Goal: Task Accomplishment & Management: Use online tool/utility

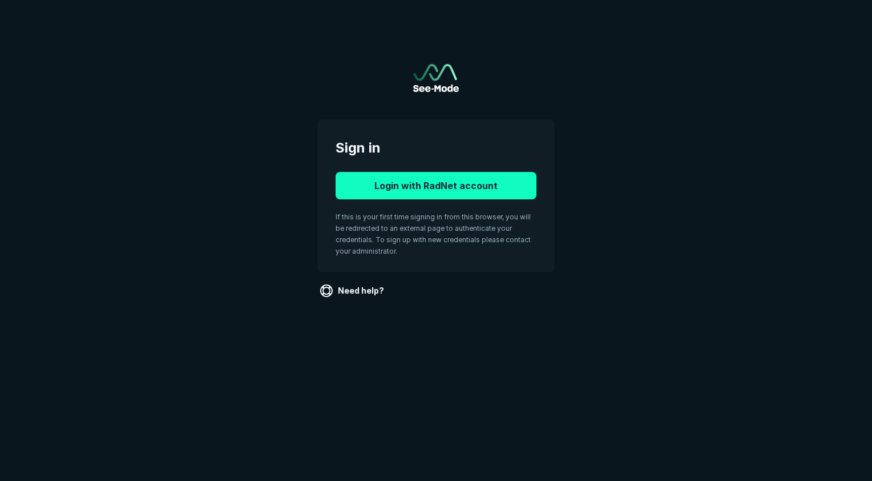
click at [432, 190] on button "Login with RadNet account" at bounding box center [436, 185] width 201 height 27
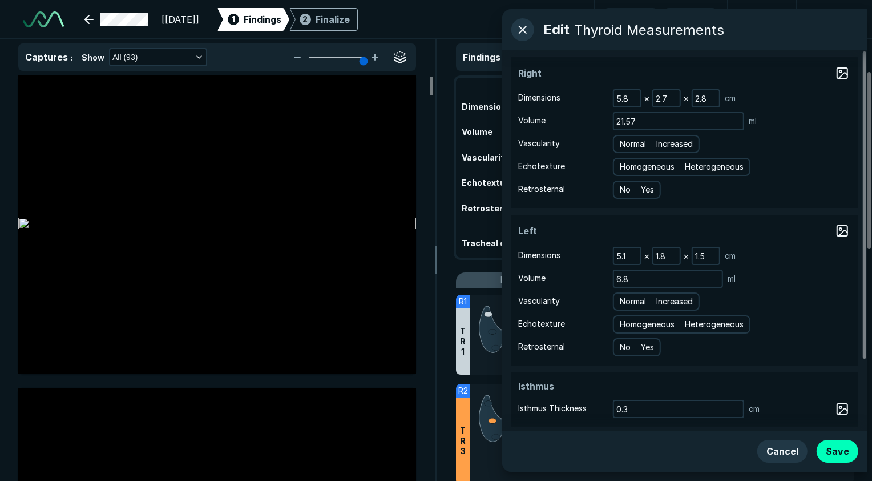
scroll to position [2242, 3250]
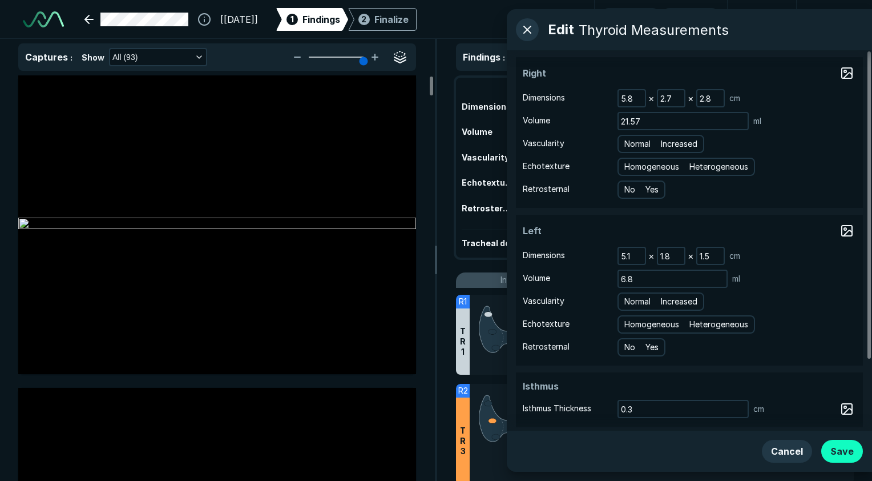
click at [834, 453] on button "Save" at bounding box center [843, 451] width 42 height 23
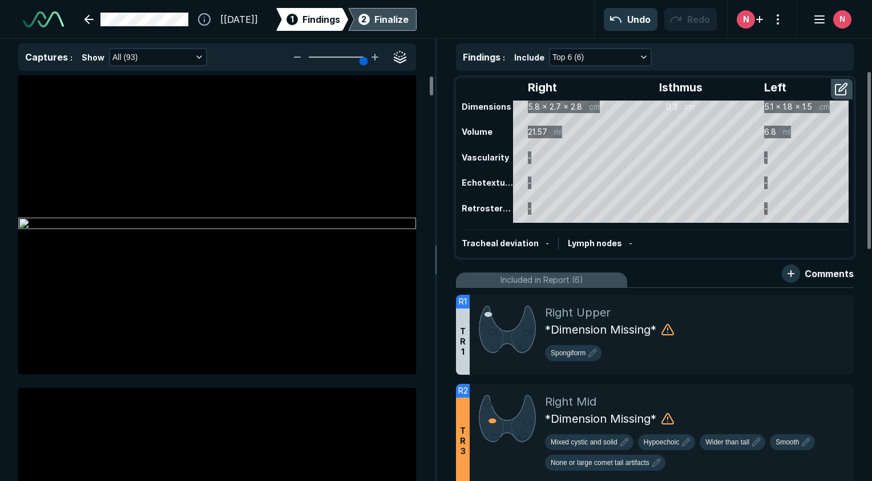
click at [409, 18] on div "Finalize" at bounding box center [392, 20] width 34 height 14
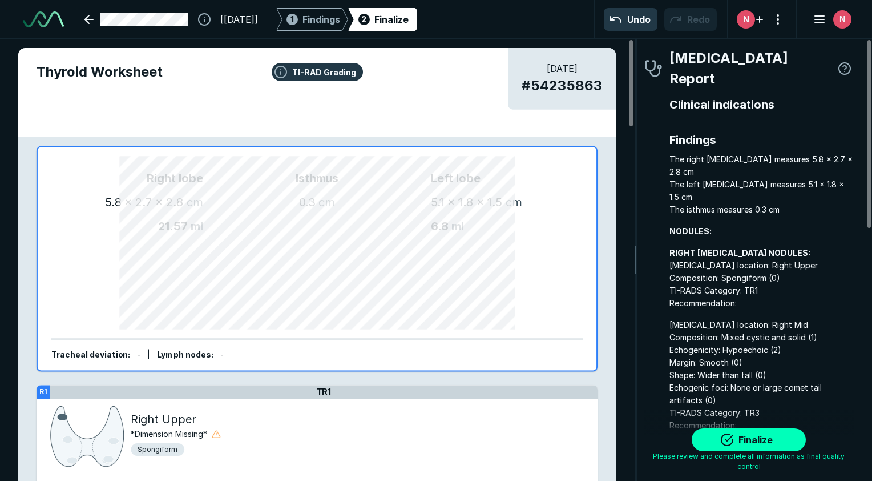
scroll to position [3391, 2392]
click at [737, 449] on button "Finalize" at bounding box center [749, 439] width 114 height 23
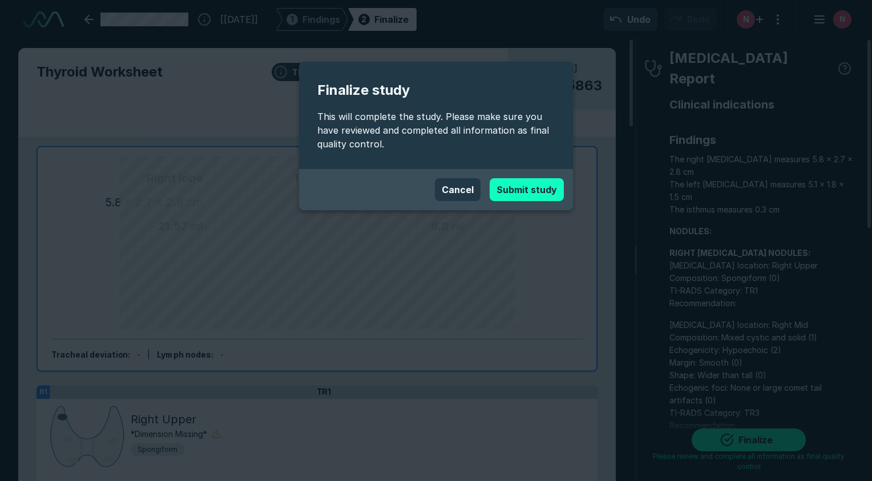
click at [517, 191] on button "Submit study" at bounding box center [527, 189] width 74 height 23
click at [454, 190] on button "Cancel" at bounding box center [458, 189] width 46 height 23
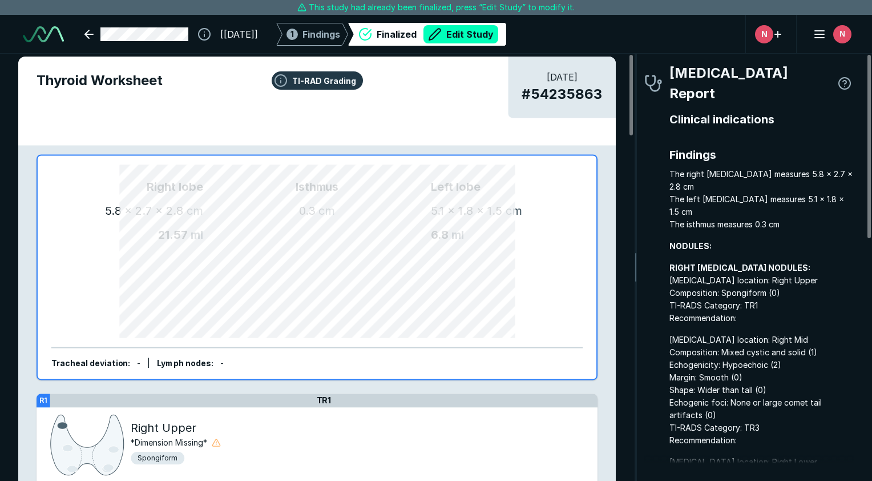
scroll to position [0, 0]
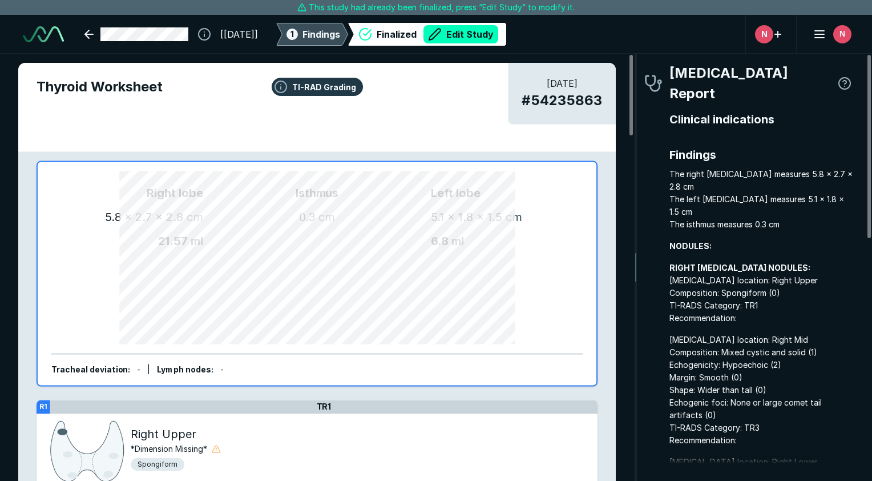
click at [337, 34] on span "Findings" at bounding box center [322, 34] width 38 height 14
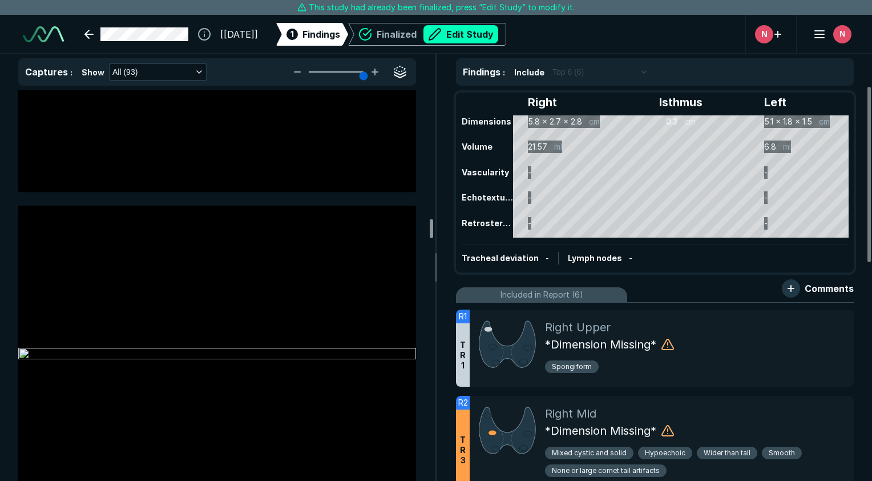
scroll to position [9909, 0]
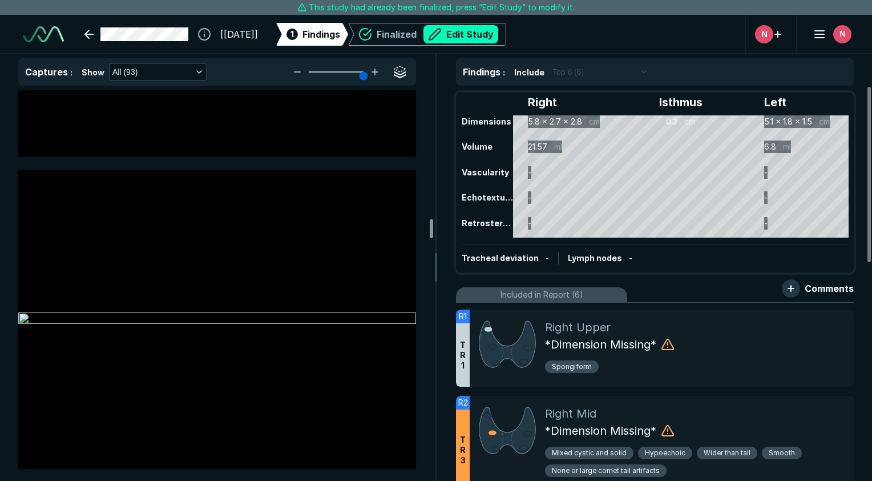
drag, startPoint x: 433, startPoint y: 150, endPoint x: 445, endPoint y: 230, distance: 80.8
click at [433, 230] on div at bounding box center [431, 228] width 3 height 19
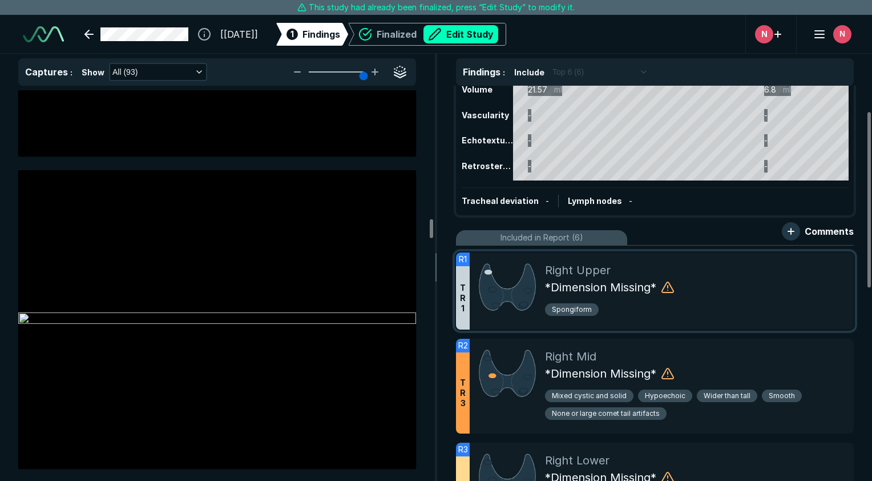
click at [709, 291] on div "*Dimension Missing*" at bounding box center [695, 287] width 300 height 17
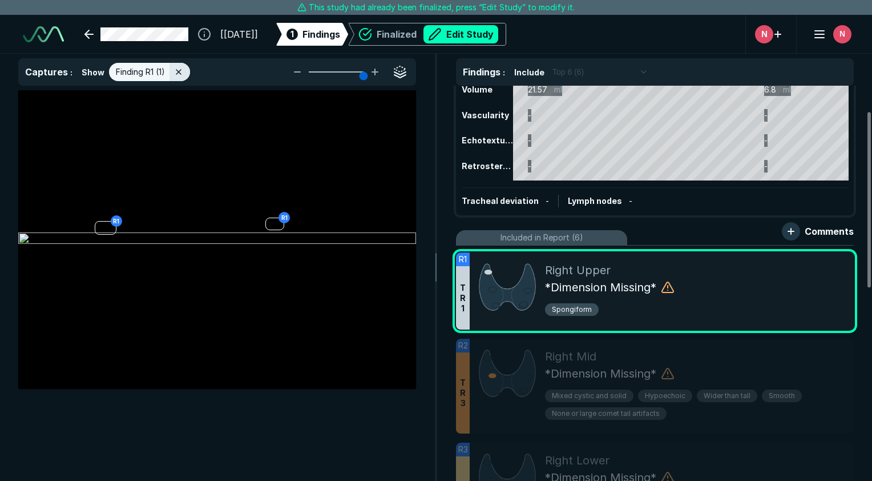
scroll to position [3101, 3239]
click at [496, 29] on button "Edit Study" at bounding box center [461, 34] width 75 height 18
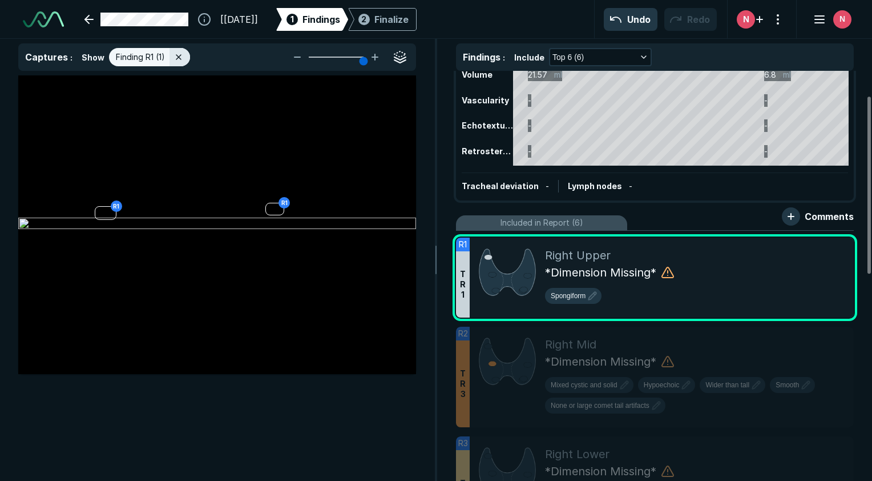
scroll to position [3432, 5392]
click at [815, 252] on icon at bounding box center [820, 249] width 14 height 14
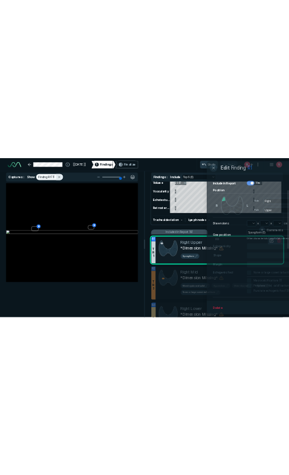
scroll to position [2972, 2928]
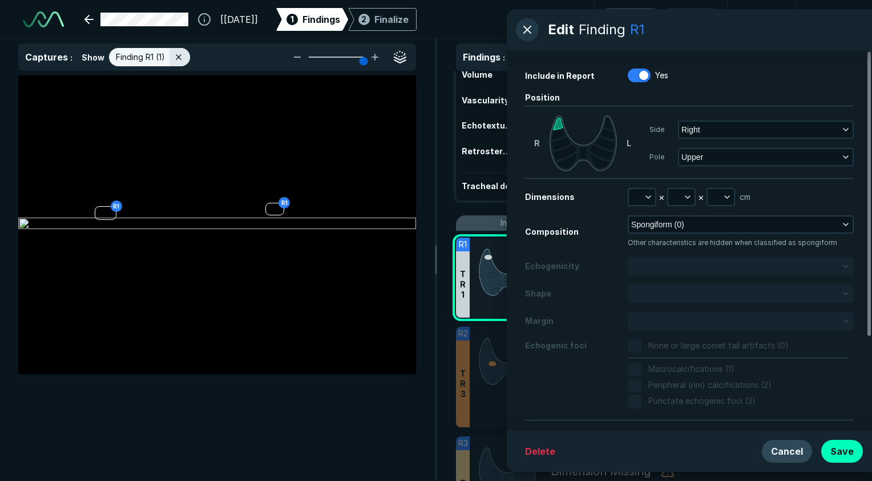
click at [783, 448] on button "Cancel" at bounding box center [787, 451] width 50 height 23
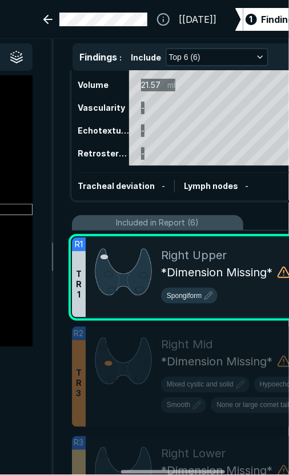
scroll to position [0, 336]
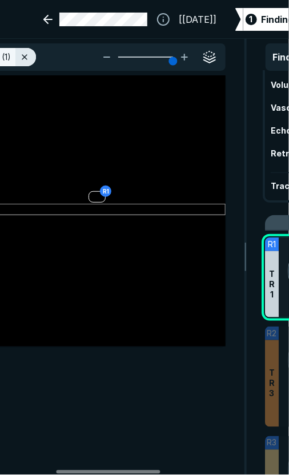
drag, startPoint x: 72, startPoint y: 472, endPoint x: 135, endPoint y: 399, distance: 95.9
click at [126, 474] on div at bounding box center [109, 471] width 104 height 3
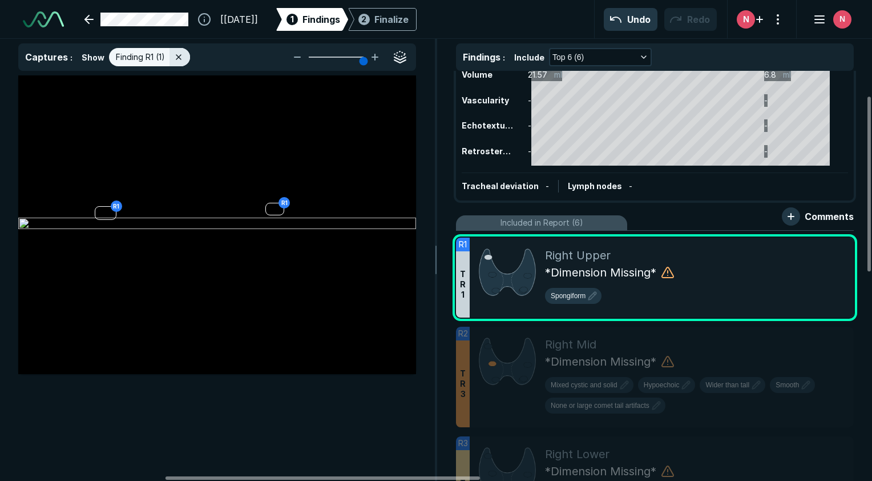
scroll to position [2242, 3250]
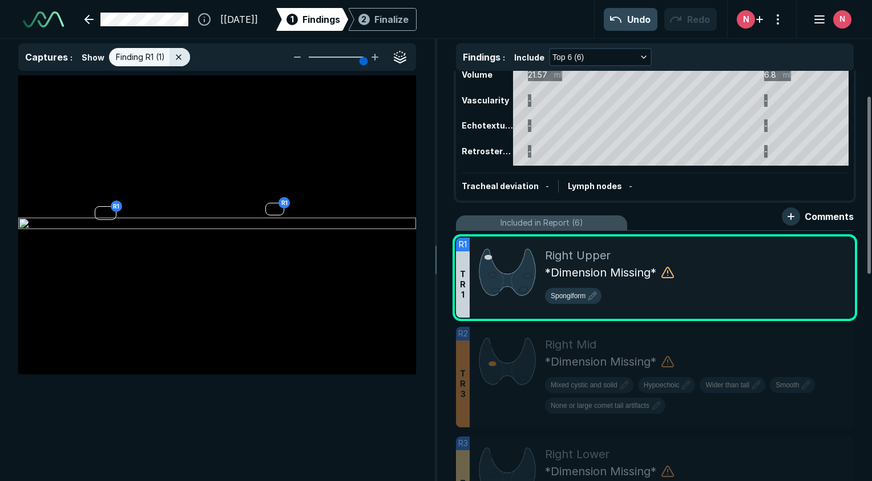
click at [629, 26] on button "Undo" at bounding box center [631, 19] width 54 height 23
click at [340, 20] on span "Findings" at bounding box center [322, 20] width 38 height 14
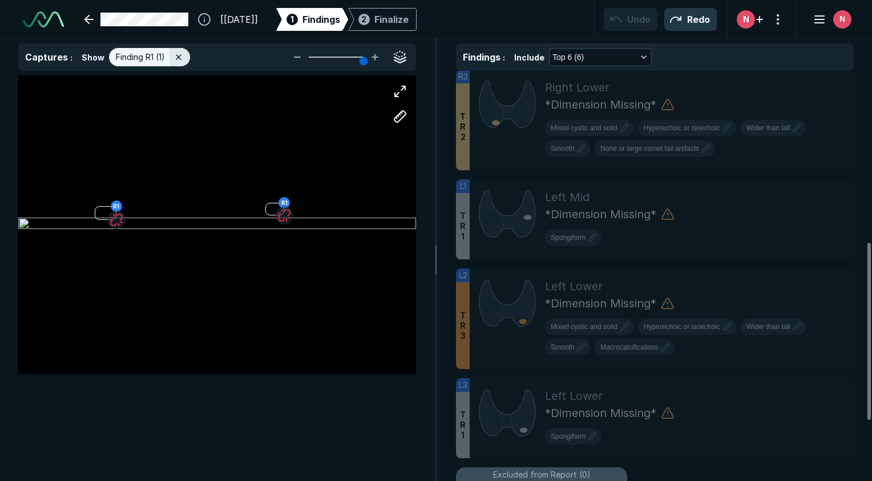
scroll to position [457, 0]
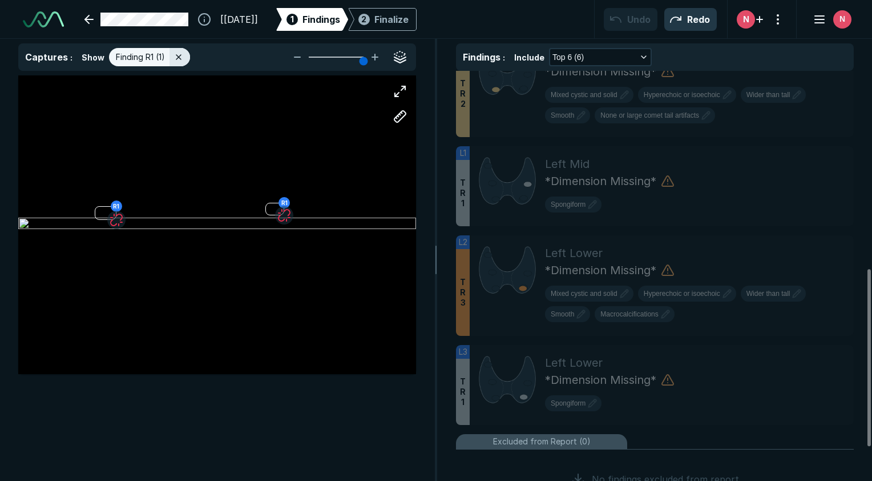
click at [327, 332] on div "R1 R1" at bounding box center [217, 224] width 398 height 224
click at [180, 59] on icon at bounding box center [178, 57] width 9 height 9
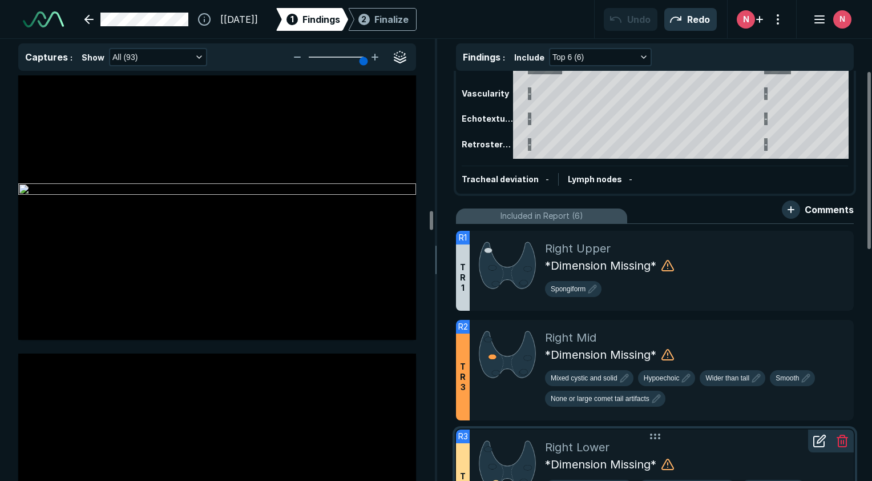
scroll to position [0, 0]
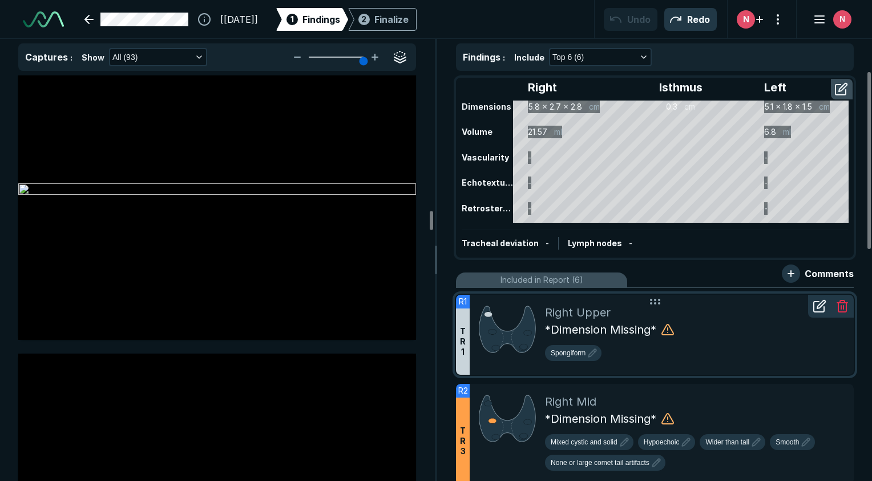
click at [819, 305] on icon at bounding box center [820, 306] width 14 height 14
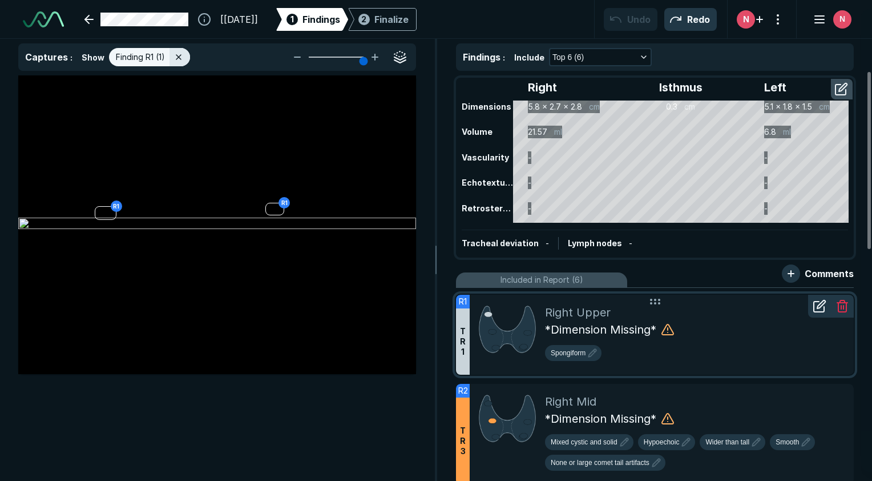
scroll to position [3167, 3239]
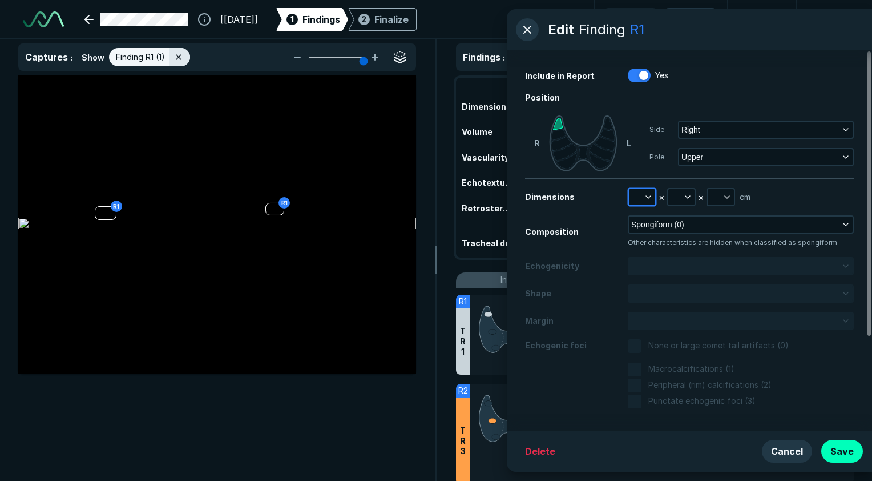
click at [641, 196] on button "button" at bounding box center [642, 197] width 26 height 16
click at [657, 249] on input "text" at bounding box center [657, 250] width 45 height 16
type input "0.4"
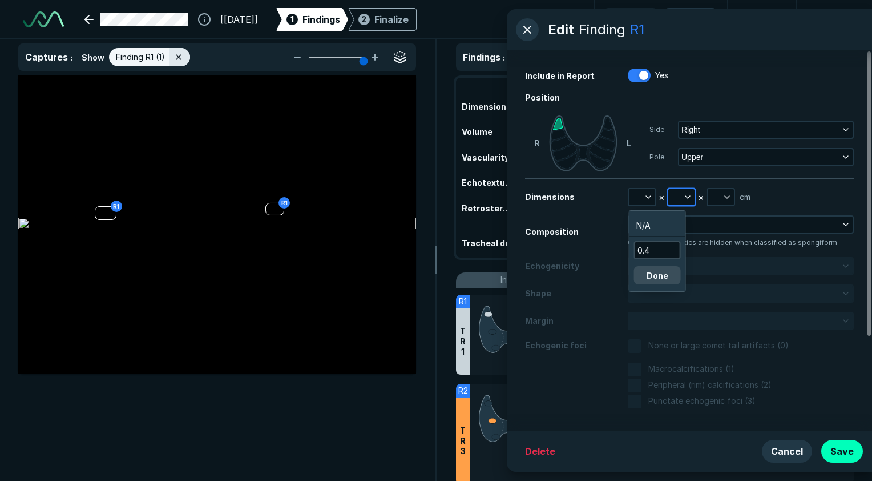
click at [681, 200] on button "button" at bounding box center [682, 197] width 26 height 16
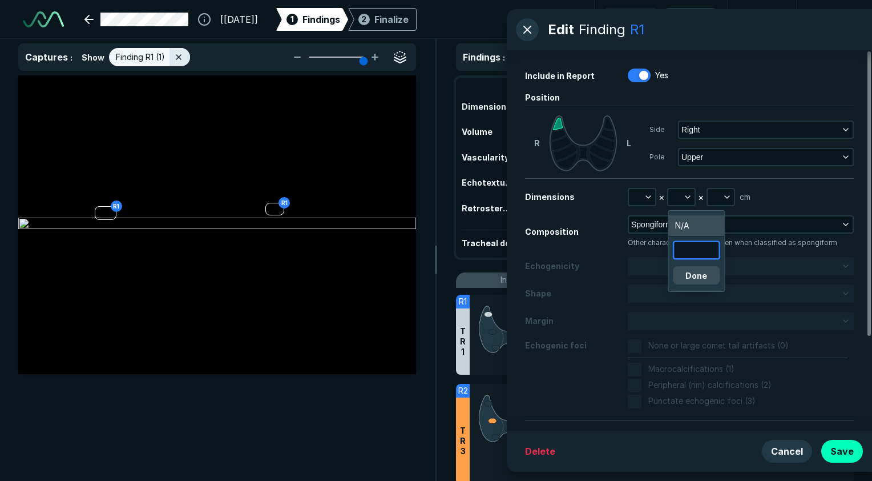
click at [694, 252] on input "text" at bounding box center [696, 250] width 45 height 16
click at [642, 191] on button "button" at bounding box center [642, 197] width 26 height 16
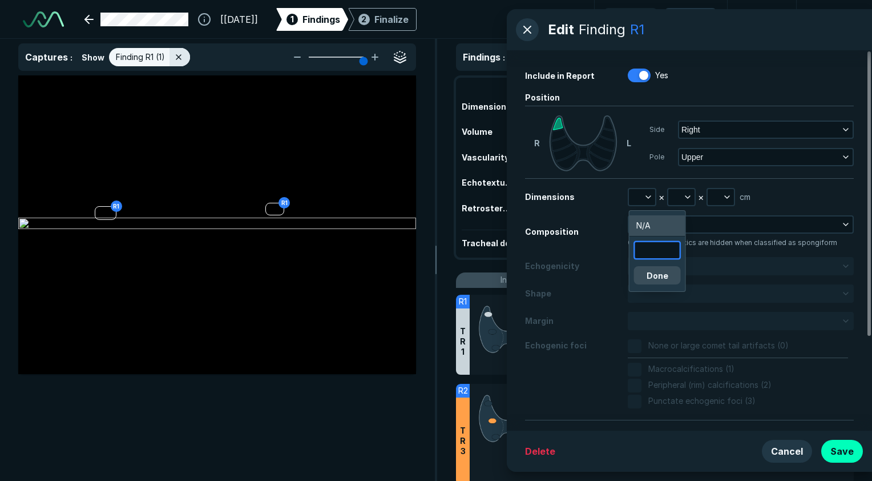
click at [650, 250] on input "text" at bounding box center [657, 250] width 45 height 16
type input "0.4"
click at [659, 276] on button "Done" at bounding box center [657, 275] width 47 height 18
click at [681, 203] on button "button" at bounding box center [682, 197] width 26 height 16
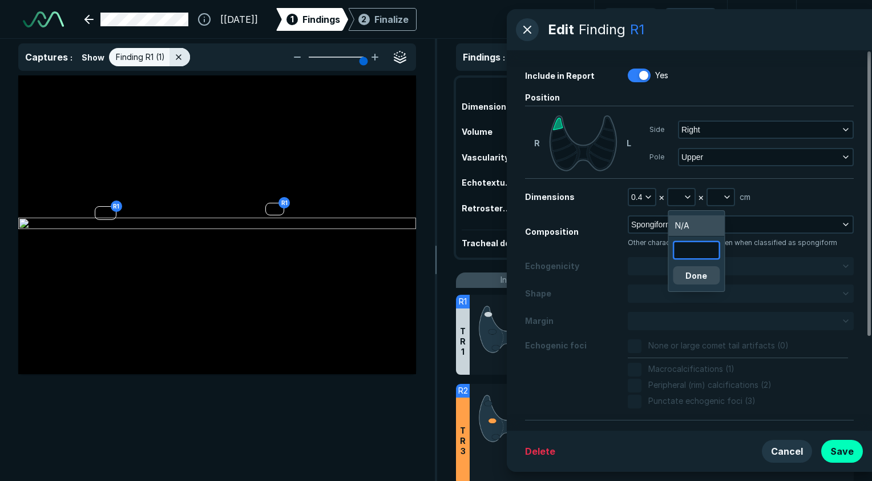
click at [697, 249] on input "text" at bounding box center [696, 250] width 45 height 16
type input "0.3"
click at [702, 275] on button "Done" at bounding box center [696, 275] width 47 height 18
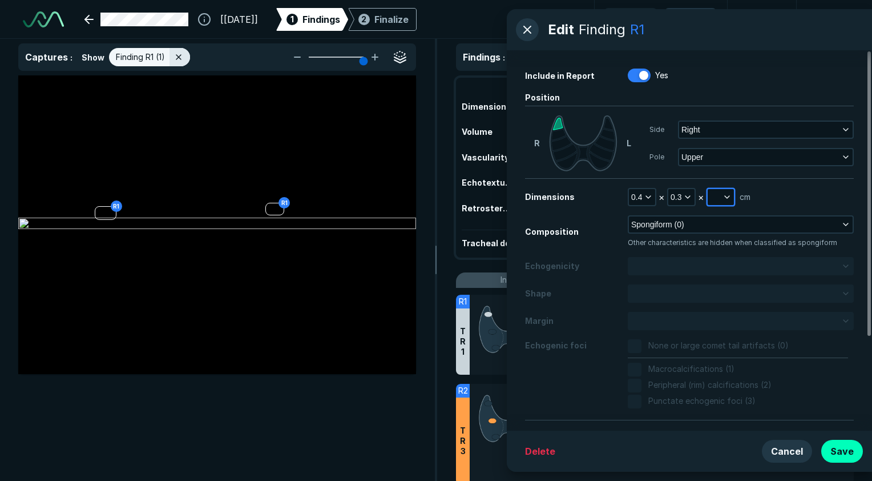
click at [717, 191] on button "button" at bounding box center [721, 197] width 26 height 16
click at [725, 255] on input "text" at bounding box center [735, 250] width 45 height 16
type input "0.4"
click at [730, 273] on button "Done" at bounding box center [735, 275] width 47 height 18
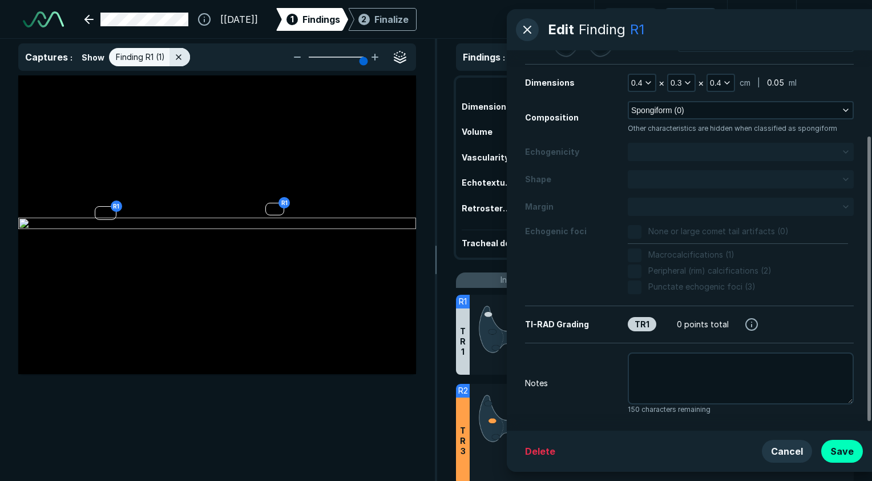
scroll to position [125, 0]
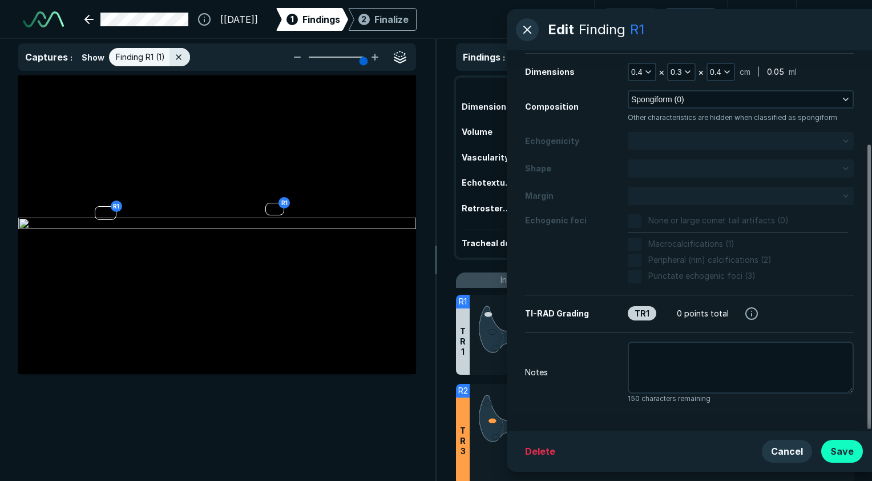
click at [851, 453] on button "Save" at bounding box center [843, 451] width 42 height 23
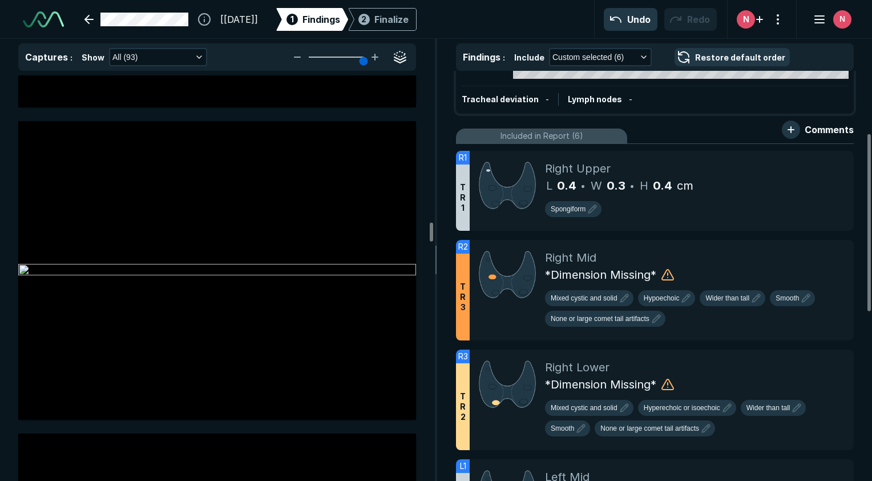
scroll to position [171, 0]
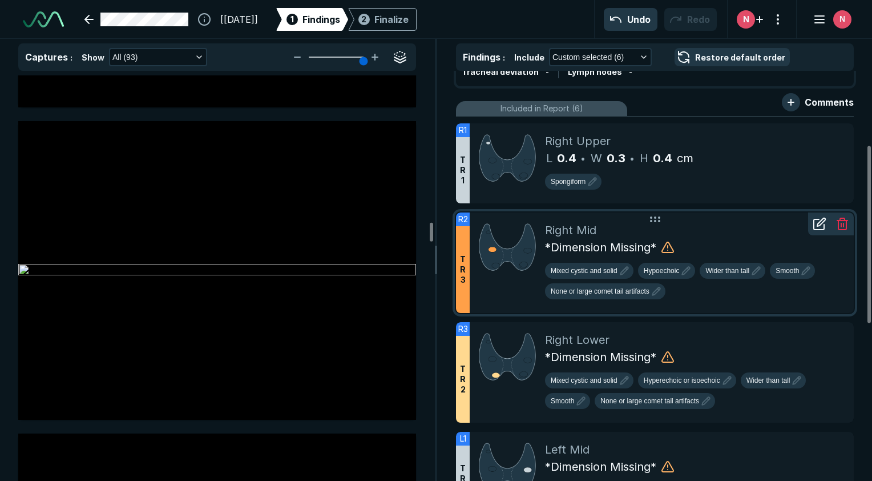
click at [823, 230] on icon at bounding box center [820, 224] width 14 height 14
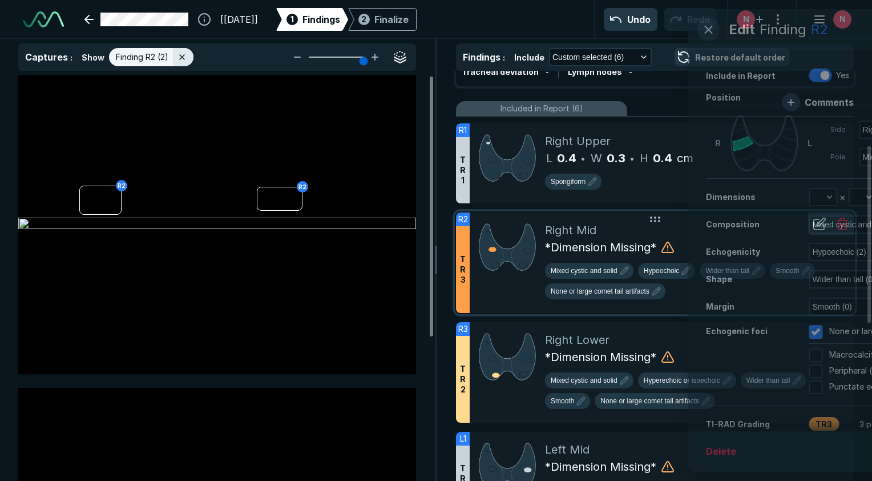
scroll to position [3167, 3239]
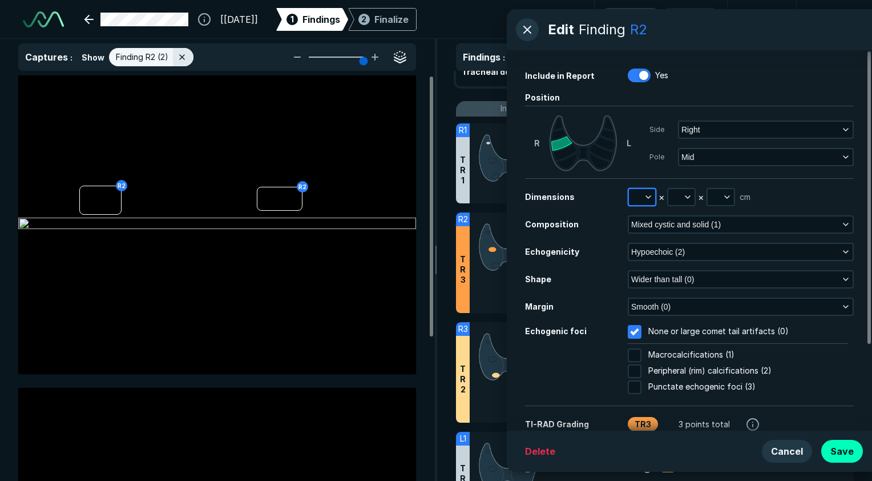
click at [649, 196] on icon "button" at bounding box center [648, 196] width 9 height 9
click at [660, 250] on input "text" at bounding box center [657, 250] width 45 height 16
type input "0.7"
click at [658, 271] on button "Done" at bounding box center [657, 275] width 47 height 18
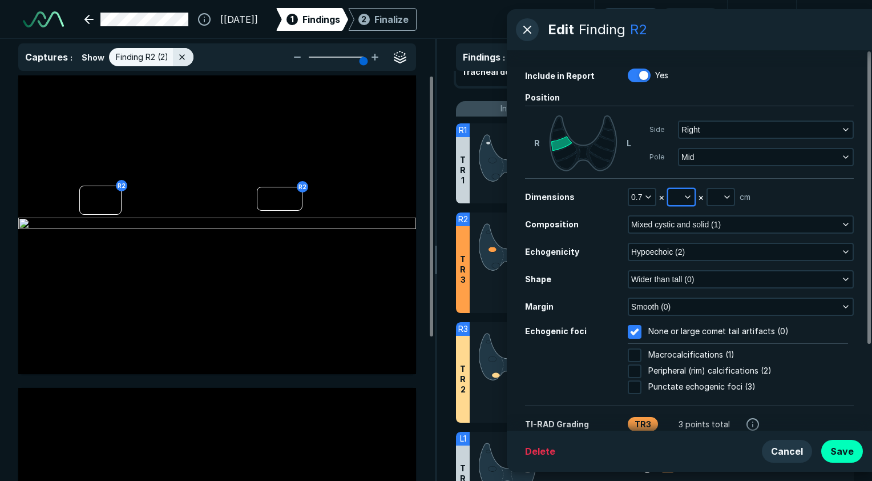
click at [683, 200] on icon "button" at bounding box center [687, 196] width 9 height 9
click at [687, 246] on input "text" at bounding box center [696, 250] width 45 height 16
type input "0.5"
click at [699, 273] on button "Done" at bounding box center [696, 275] width 47 height 18
click at [729, 195] on icon "button" at bounding box center [727, 196] width 9 height 9
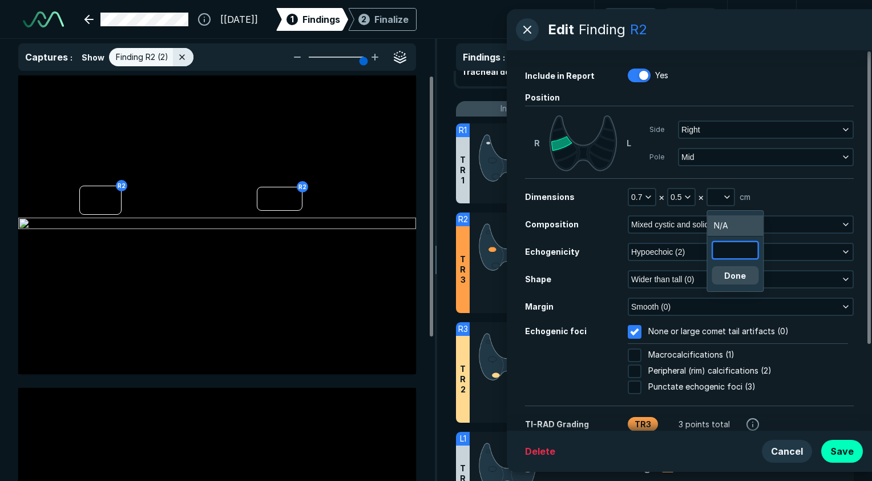
click at [735, 253] on input "text" at bounding box center [735, 250] width 45 height 16
type input "0.8"
click at [745, 273] on button "Done" at bounding box center [735, 275] width 47 height 18
click at [851, 453] on button "Save" at bounding box center [843, 451] width 42 height 23
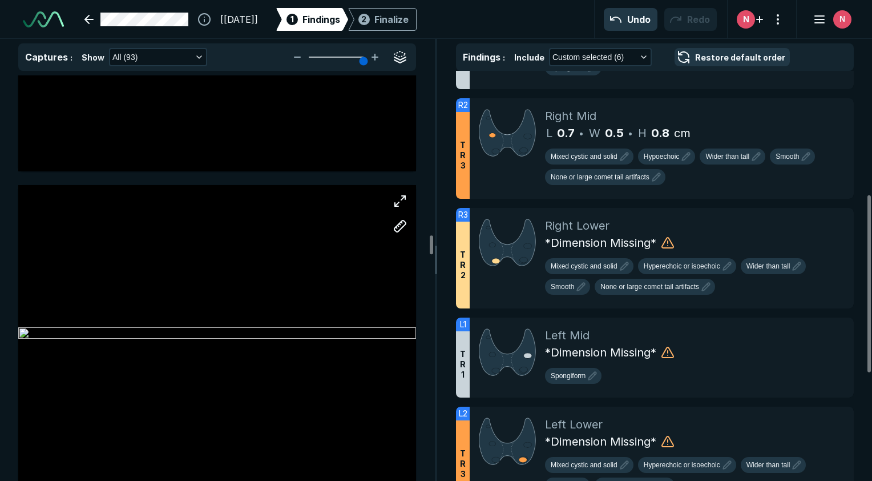
scroll to position [11907, 0]
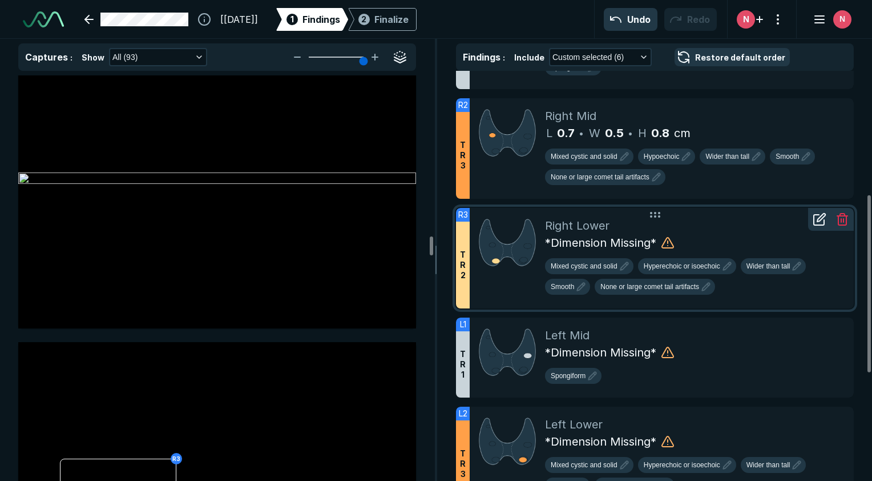
click at [823, 226] on div at bounding box center [819, 219] width 23 height 23
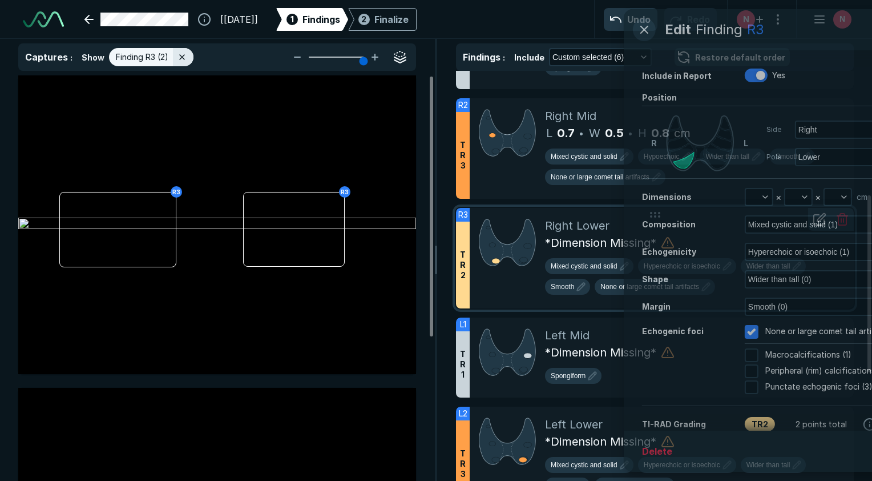
scroll to position [3167, 3239]
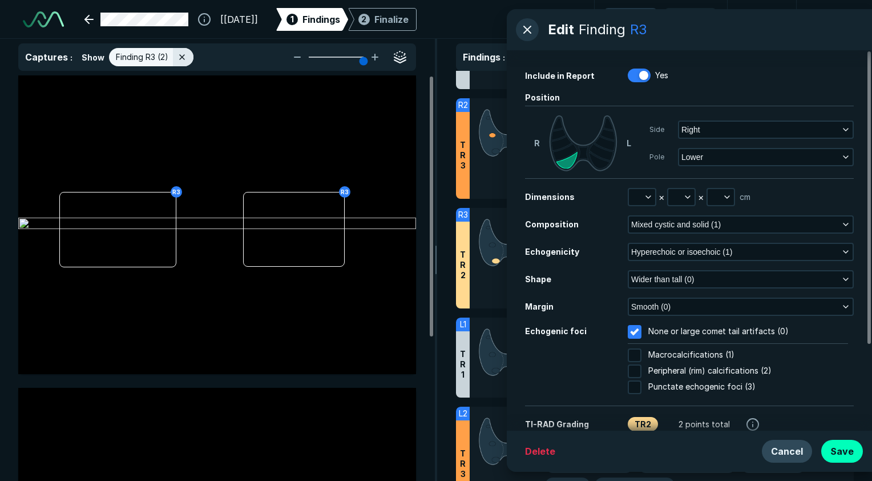
click at [790, 444] on button "Cancel" at bounding box center [787, 451] width 50 height 23
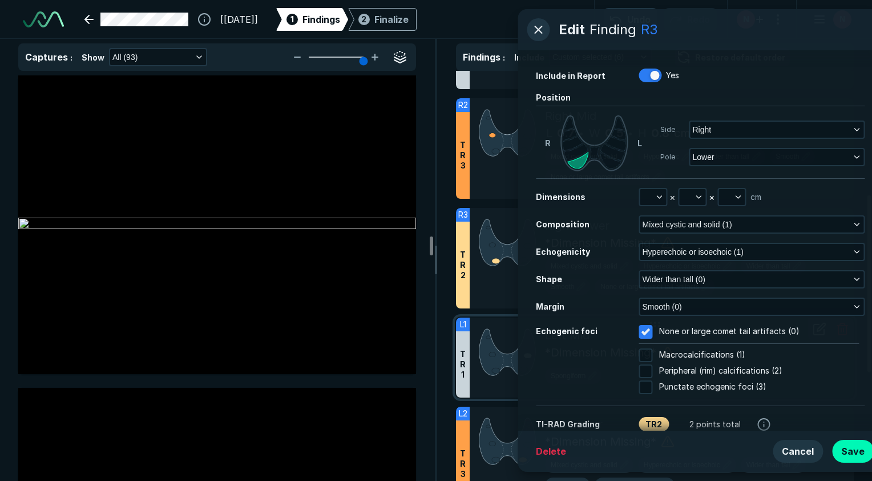
scroll to position [11907, 0]
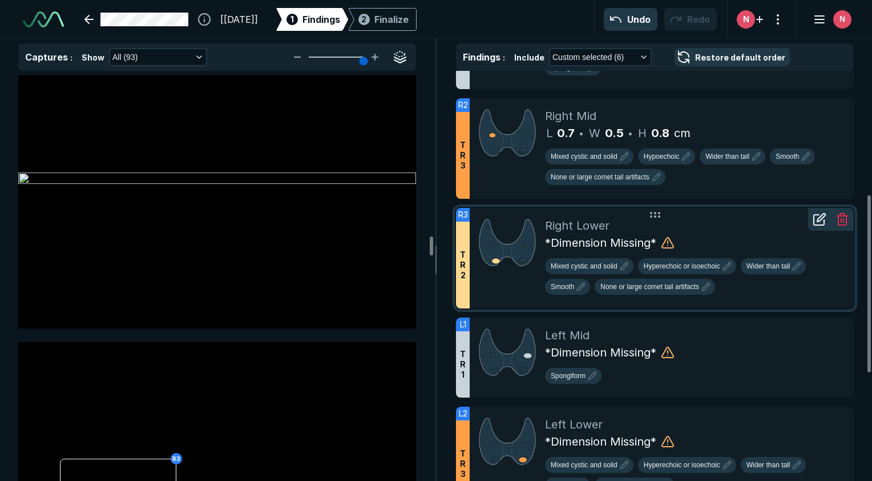
click at [822, 222] on icon at bounding box center [820, 219] width 14 height 14
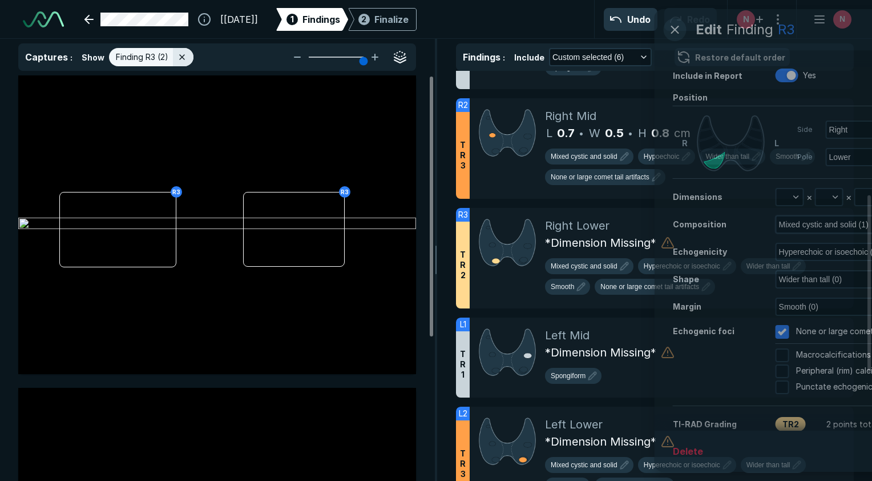
scroll to position [3167, 3239]
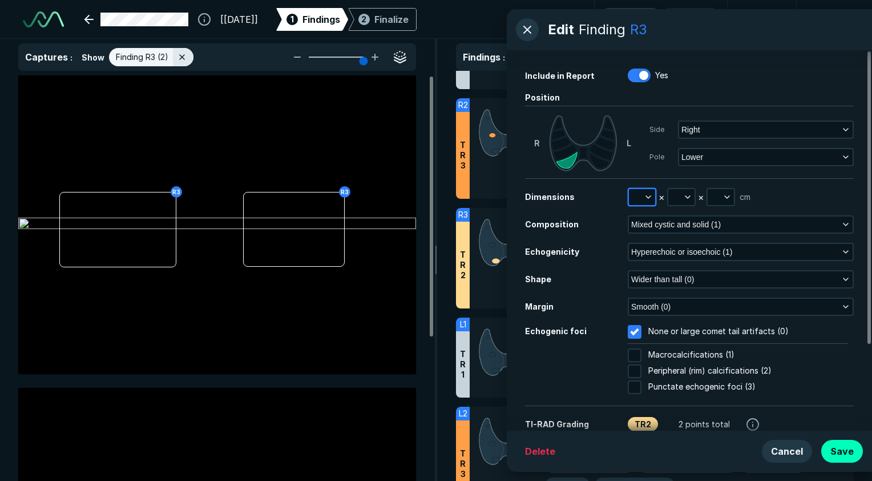
click at [646, 198] on icon "button" at bounding box center [648, 196] width 9 height 9
click at [653, 246] on input "text" at bounding box center [657, 250] width 45 height 16
type input "3.0"
click at [654, 274] on button "Done" at bounding box center [657, 275] width 47 height 18
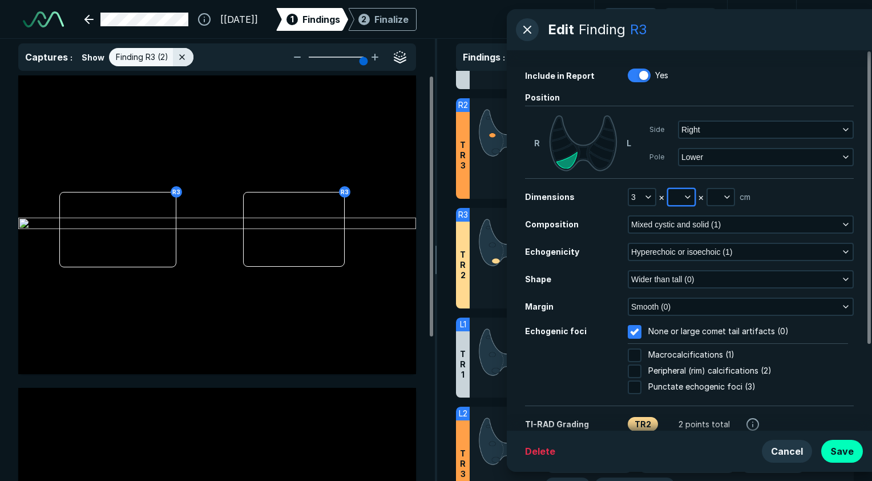
click at [685, 196] on icon "button" at bounding box center [687, 196] width 9 height 9
click at [692, 244] on input "text" at bounding box center [696, 250] width 45 height 16
type input "1.9"
click at [698, 274] on button "Done" at bounding box center [696, 275] width 47 height 18
click at [723, 200] on icon "button" at bounding box center [727, 196] width 9 height 9
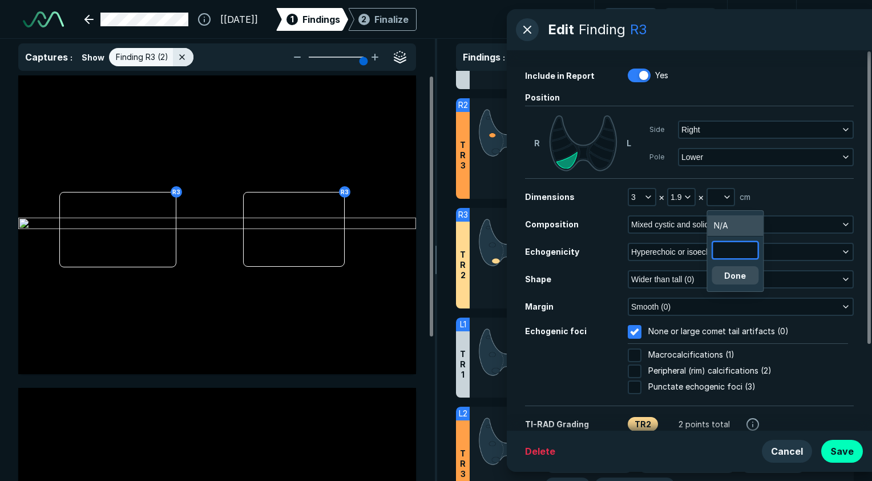
click at [733, 250] on input "text" at bounding box center [735, 250] width 45 height 16
type input "2.6"
click at [735, 279] on button "Done" at bounding box center [735, 275] width 47 height 18
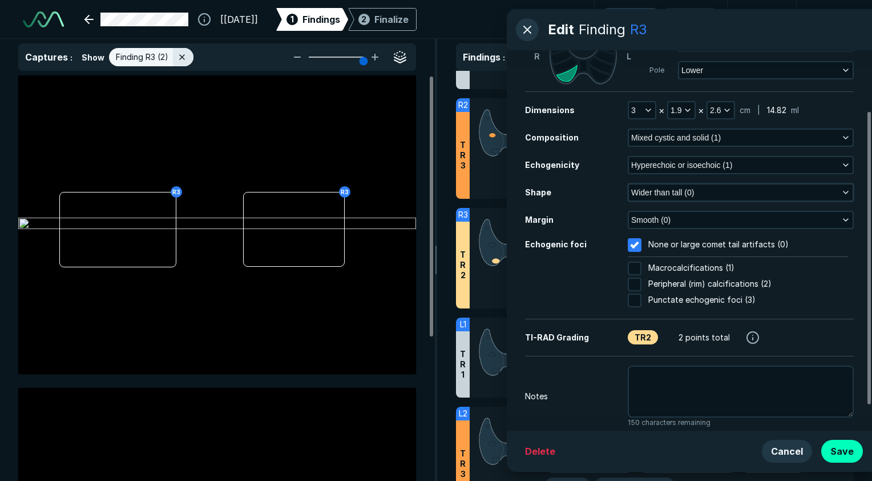
scroll to position [111, 0]
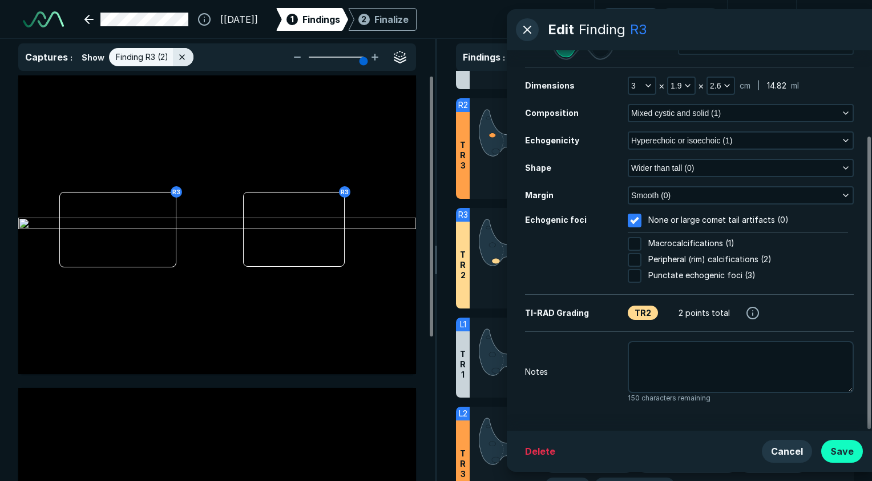
click at [851, 454] on button "Save" at bounding box center [843, 451] width 42 height 23
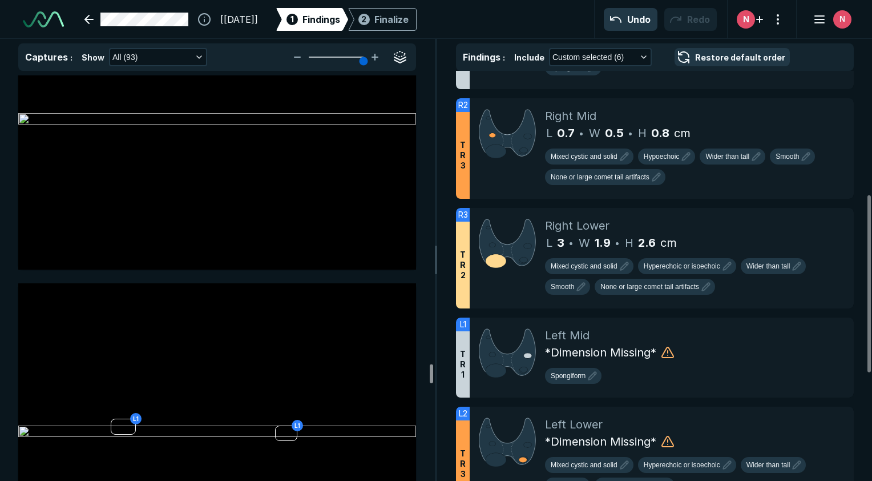
scroll to position [21773, 0]
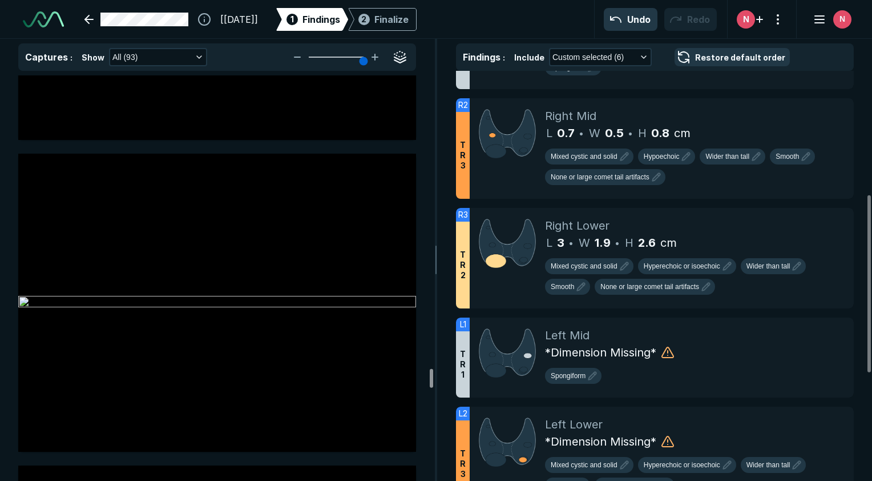
drag, startPoint x: 432, startPoint y: 259, endPoint x: 449, endPoint y: 375, distance: 117.2
click at [433, 375] on div at bounding box center [431, 378] width 3 height 19
click at [819, 332] on icon at bounding box center [819, 329] width 10 height 10
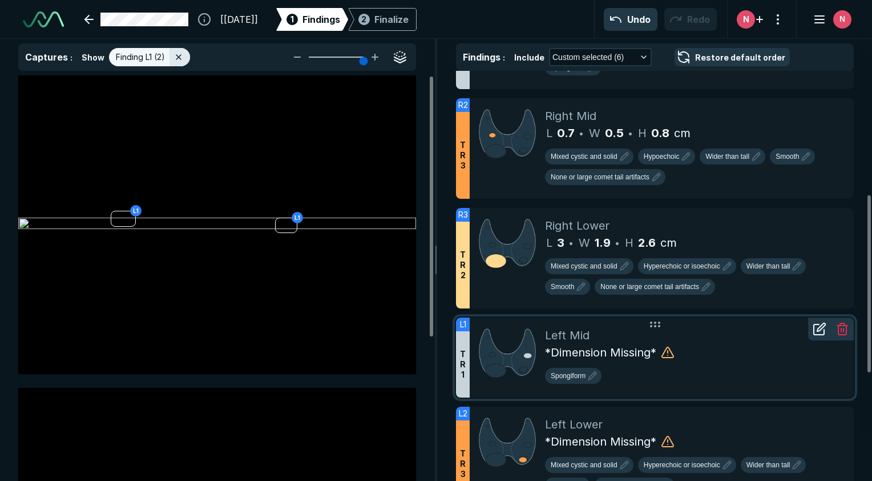
scroll to position [3167, 3239]
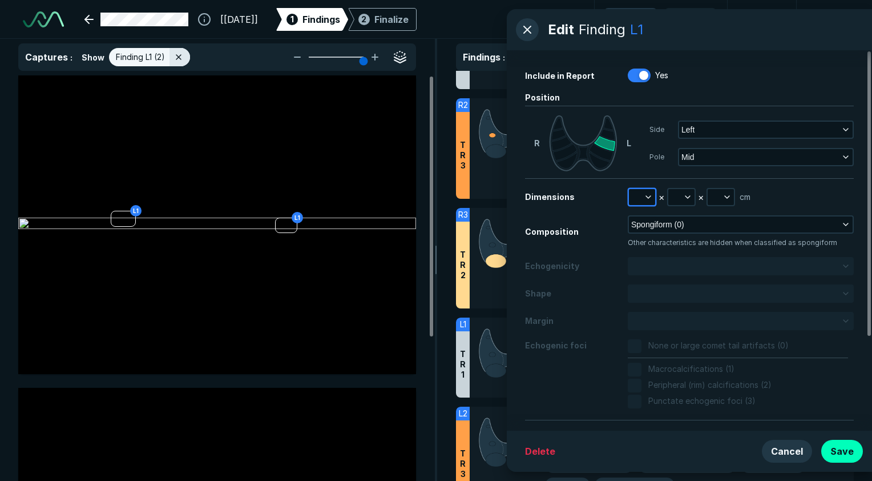
click at [641, 196] on button "button" at bounding box center [642, 197] width 26 height 16
click at [645, 244] on input "text" at bounding box center [657, 250] width 45 height 16
type input "0.6"
click at [653, 274] on button "Done" at bounding box center [657, 275] width 47 height 18
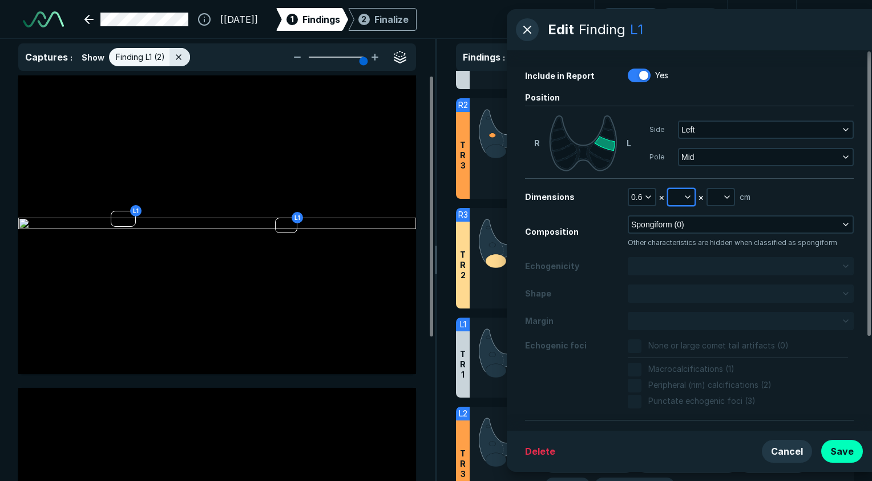
click at [679, 200] on button "button" at bounding box center [682, 197] width 26 height 16
click at [682, 247] on input "text" at bounding box center [696, 250] width 45 height 16
type input "0.4"
click at [705, 277] on button "Done" at bounding box center [696, 275] width 47 height 18
click at [723, 195] on icon "button" at bounding box center [727, 196] width 9 height 9
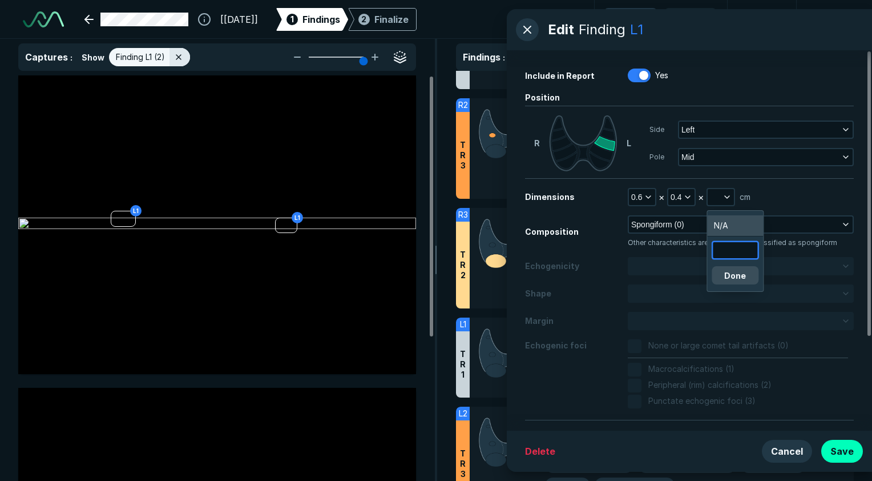
click at [725, 252] on input "text" at bounding box center [735, 250] width 45 height 16
type input "0.6"
click at [735, 268] on button "Done" at bounding box center [735, 275] width 47 height 18
click at [840, 453] on button "Save" at bounding box center [843, 451] width 42 height 23
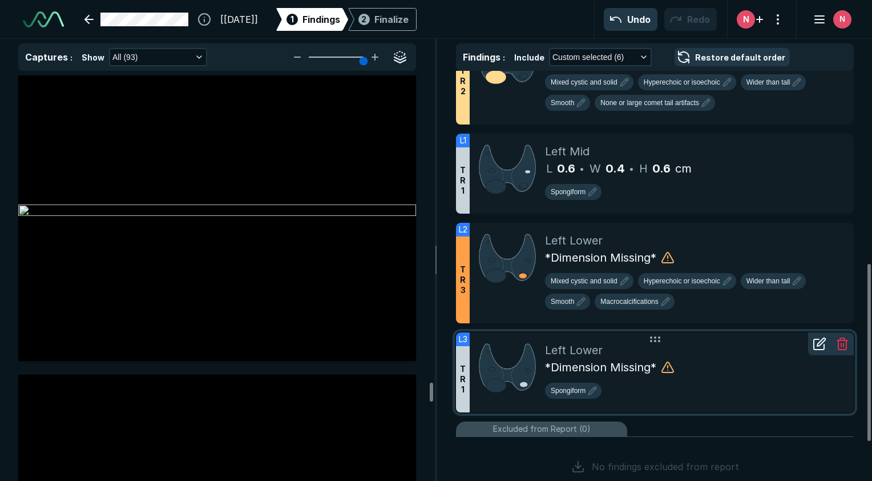
scroll to position [514, 0]
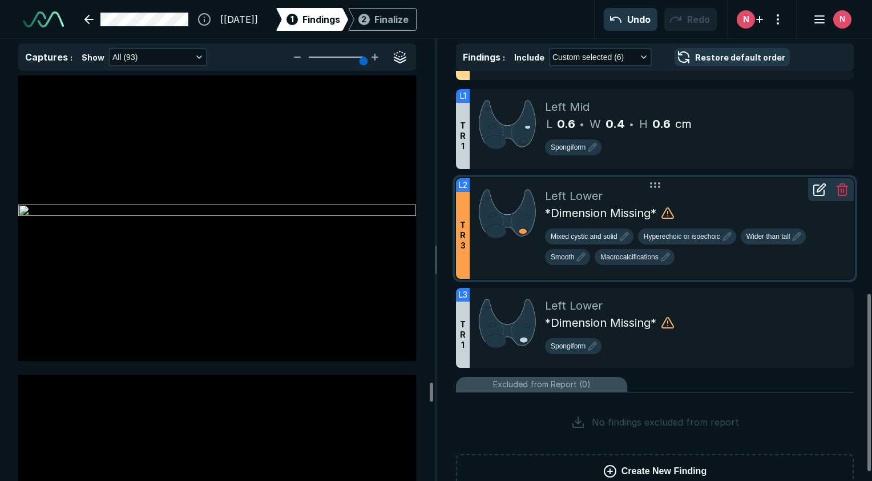
click at [820, 191] on icon at bounding box center [819, 190] width 10 height 10
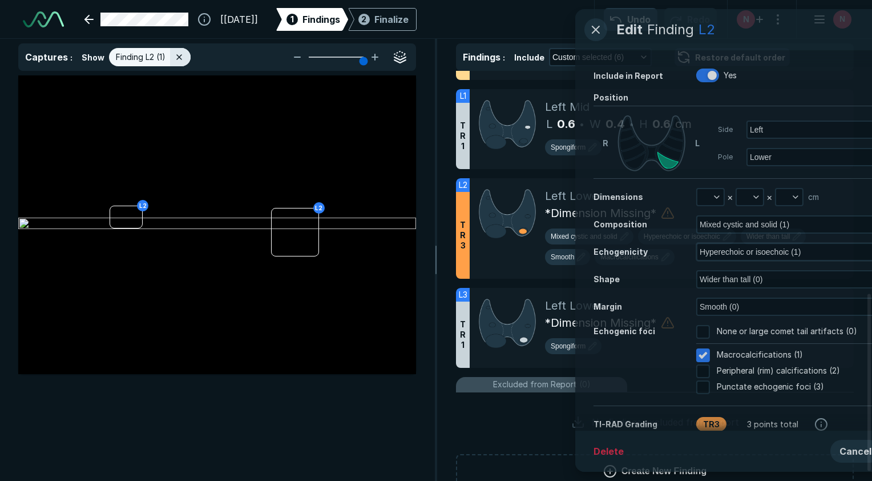
scroll to position [3167, 3239]
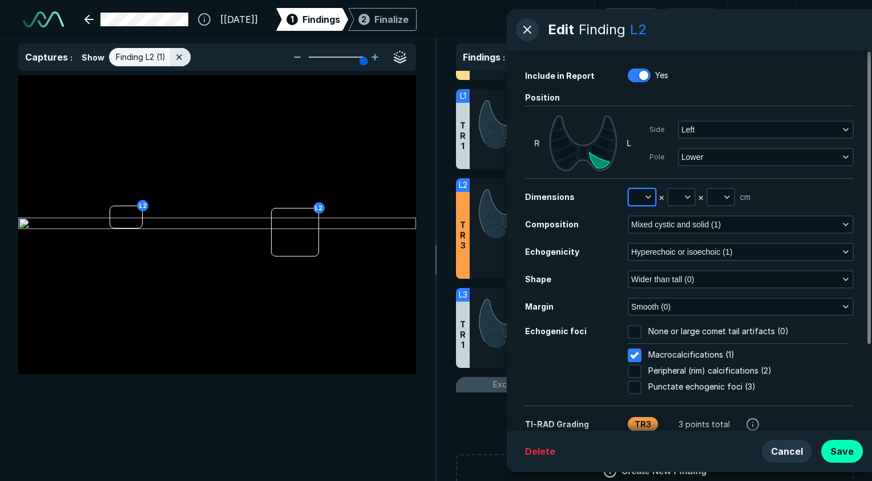
click at [637, 199] on button "button" at bounding box center [642, 197] width 26 height 16
click at [652, 247] on input "text" at bounding box center [657, 250] width 45 height 16
type input "1.0"
click at [654, 277] on button "Done" at bounding box center [657, 275] width 47 height 18
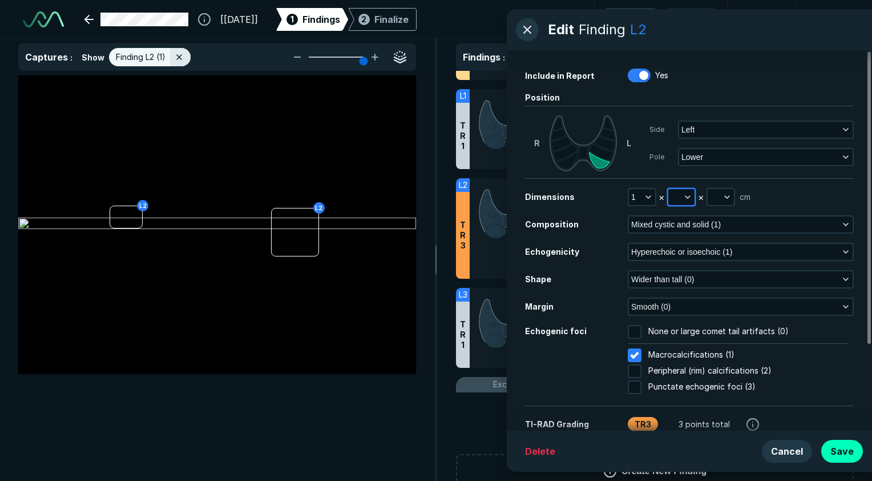
click at [686, 193] on icon "button" at bounding box center [687, 196] width 9 height 9
click at [693, 249] on input "text" at bounding box center [696, 250] width 45 height 16
type input "0.8"
click at [705, 272] on button "Done" at bounding box center [696, 275] width 47 height 18
click at [725, 193] on icon "button" at bounding box center [727, 196] width 9 height 9
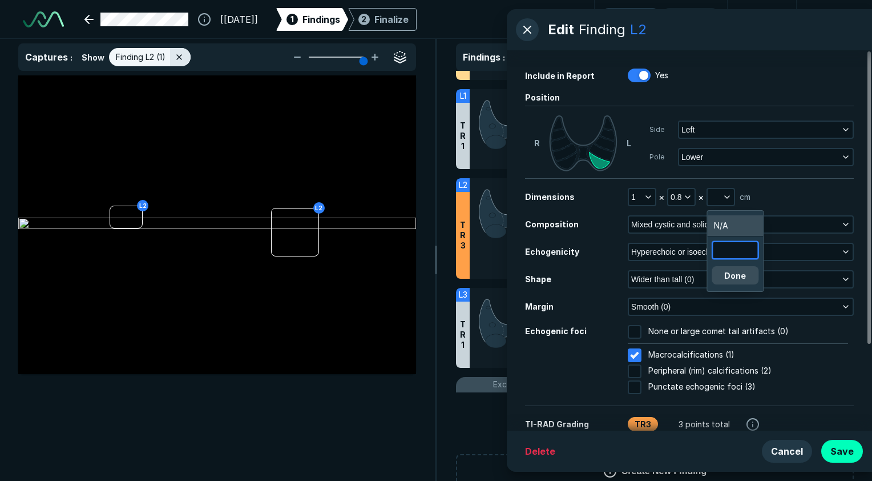
click at [729, 256] on input "text" at bounding box center [735, 250] width 45 height 16
type input "0.9"
click at [739, 273] on button "Done" at bounding box center [735, 275] width 47 height 18
click at [848, 449] on button "Save" at bounding box center [843, 451] width 42 height 23
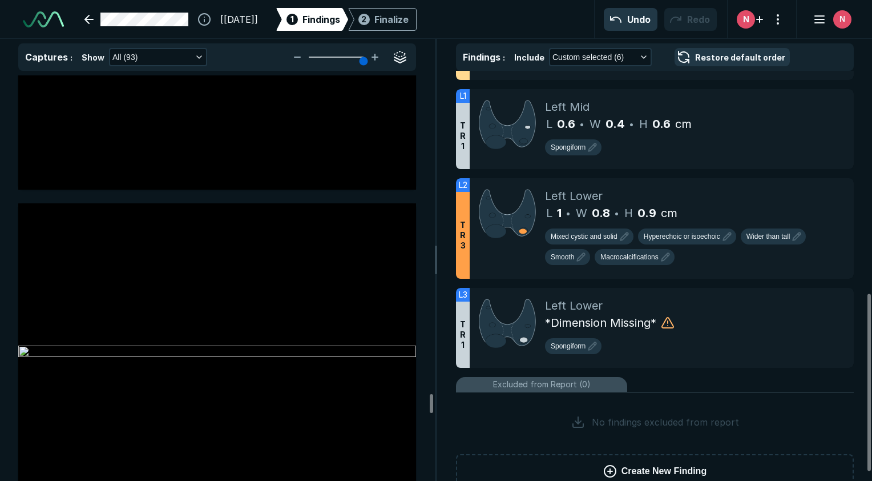
scroll to position [23657, 0]
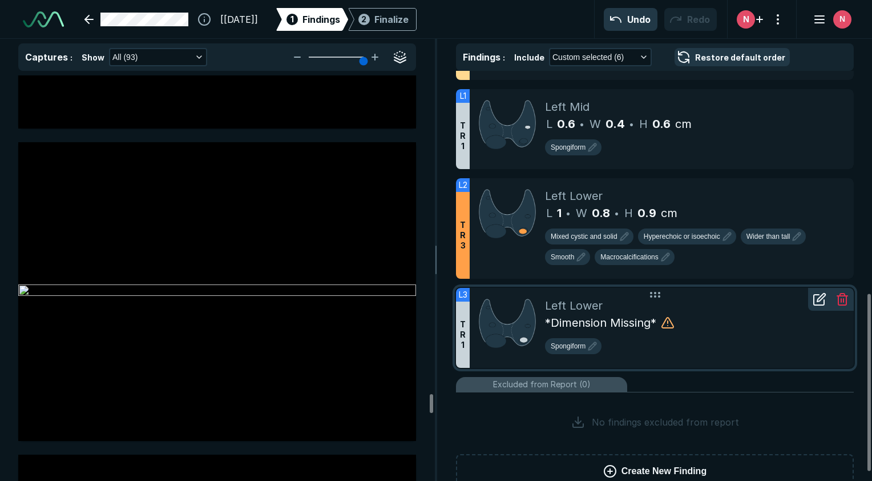
click at [822, 303] on div at bounding box center [819, 299] width 23 height 23
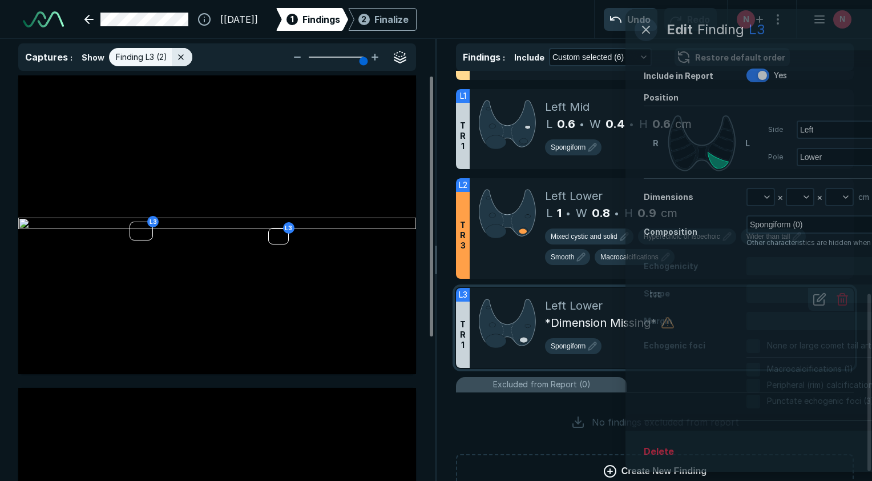
scroll to position [3167, 3239]
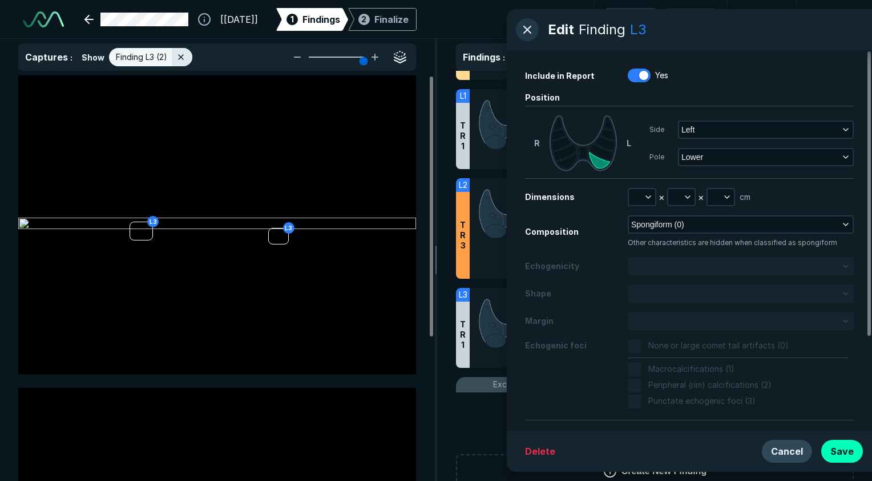
click at [795, 456] on button "Cancel" at bounding box center [787, 451] width 50 height 23
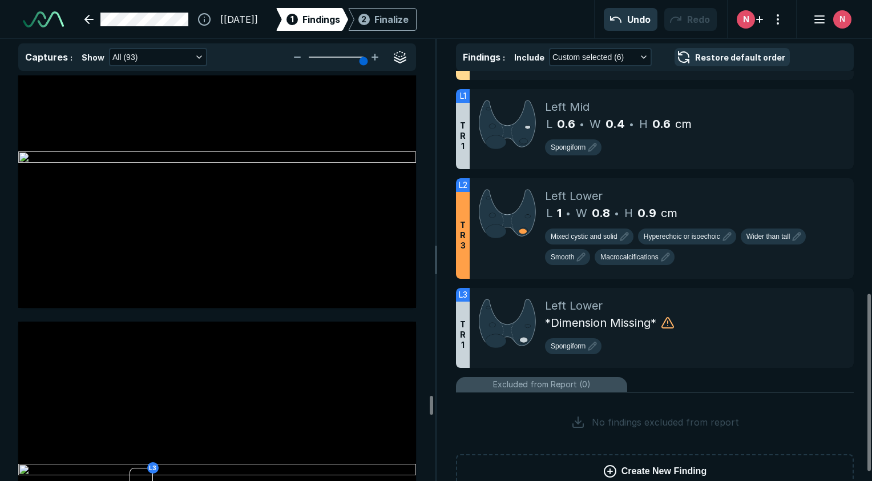
scroll to position [23772, 0]
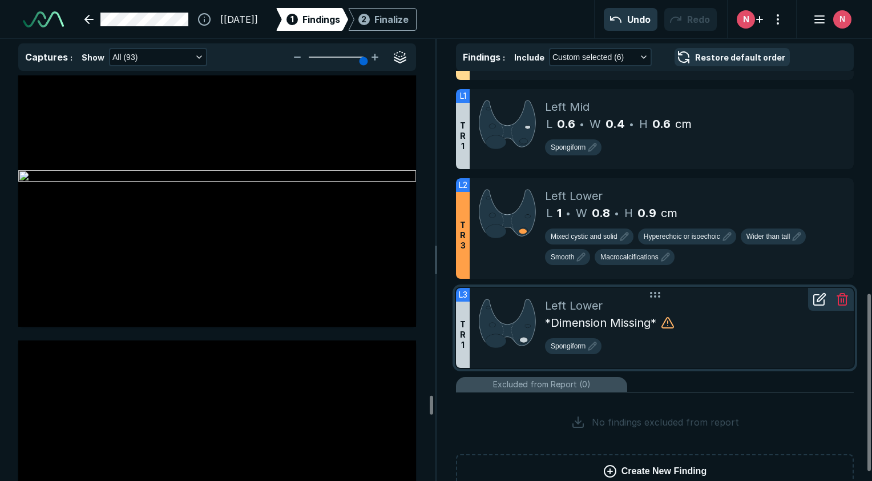
click at [813, 293] on icon at bounding box center [820, 299] width 14 height 14
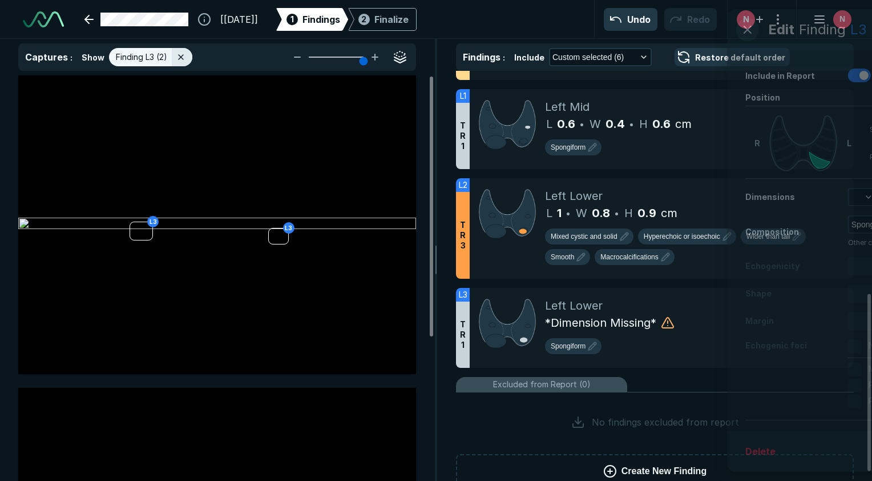
scroll to position [3167, 3239]
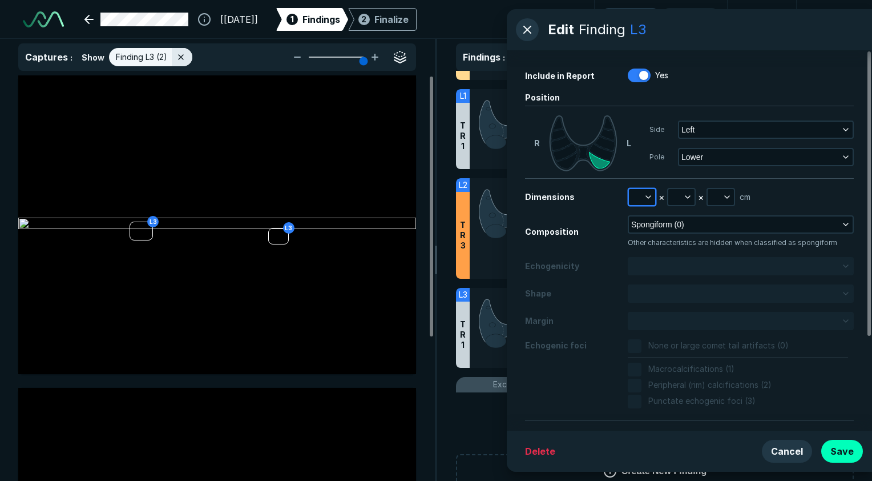
click at [639, 198] on button "button" at bounding box center [642, 197] width 26 height 16
click at [646, 246] on input "text" at bounding box center [657, 250] width 45 height 16
type input "0.4"
click at [655, 275] on button "Done" at bounding box center [657, 275] width 47 height 18
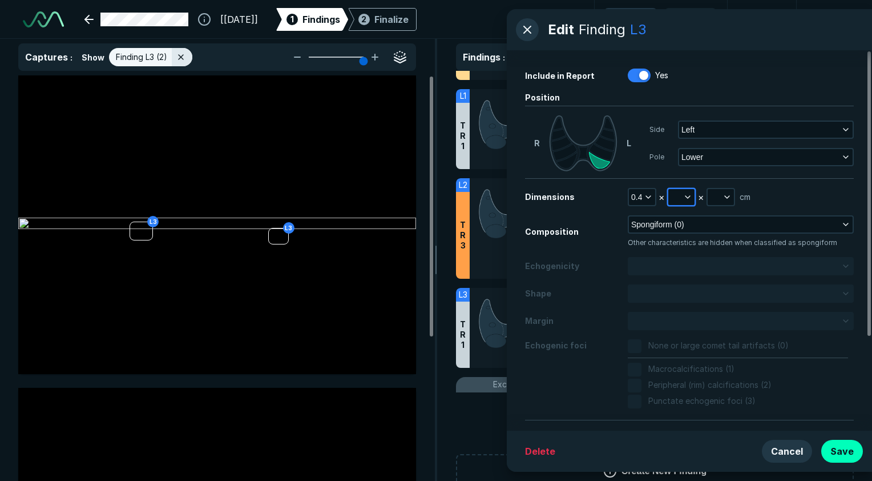
click at [689, 195] on icon "button" at bounding box center [687, 196] width 9 height 9
click at [685, 247] on input "text" at bounding box center [696, 250] width 45 height 16
type input "0.3"
click at [693, 276] on button "Done" at bounding box center [696, 275] width 47 height 18
click at [724, 193] on icon "button" at bounding box center [727, 196] width 9 height 9
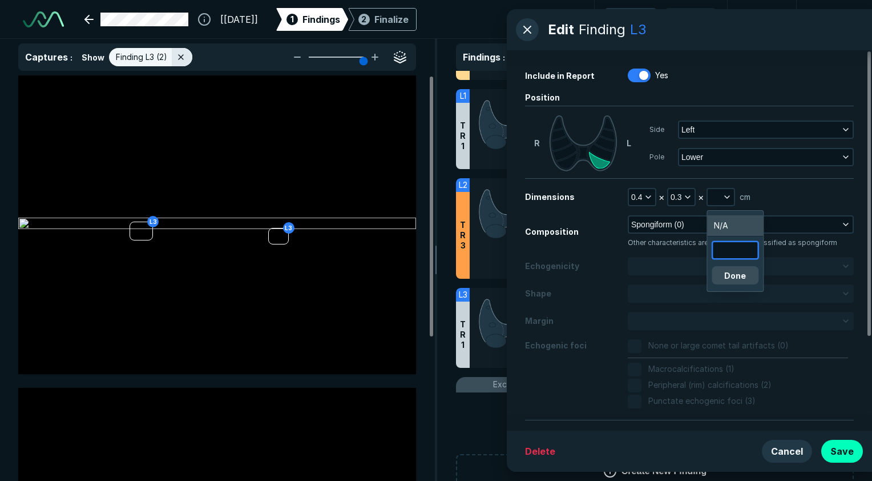
click at [733, 253] on input "text" at bounding box center [735, 250] width 45 height 16
type input "0.4"
click at [745, 279] on button "Done" at bounding box center [735, 275] width 47 height 18
click at [842, 451] on button "Save" at bounding box center [843, 451] width 42 height 23
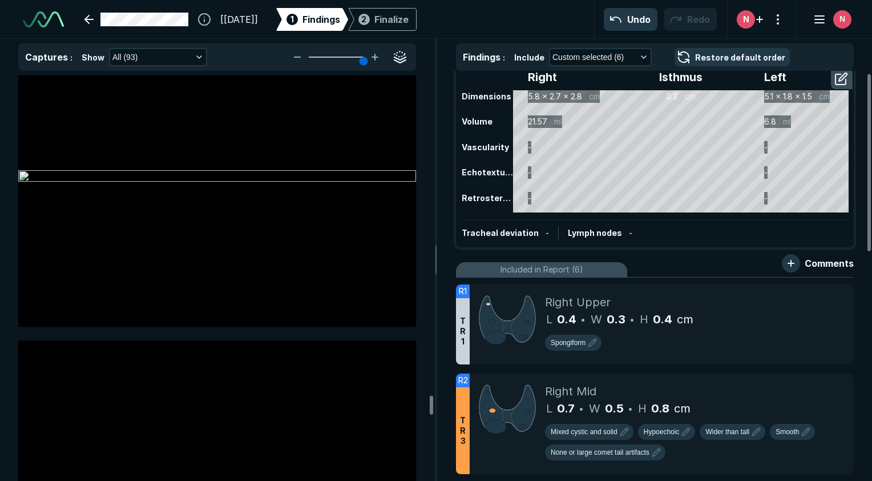
scroll to position [0, 0]
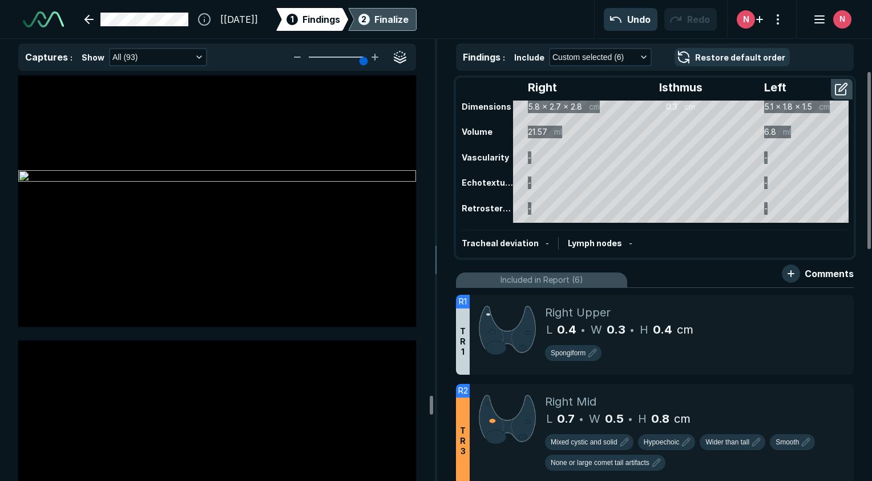
click at [409, 21] on div "Finalize" at bounding box center [392, 20] width 34 height 14
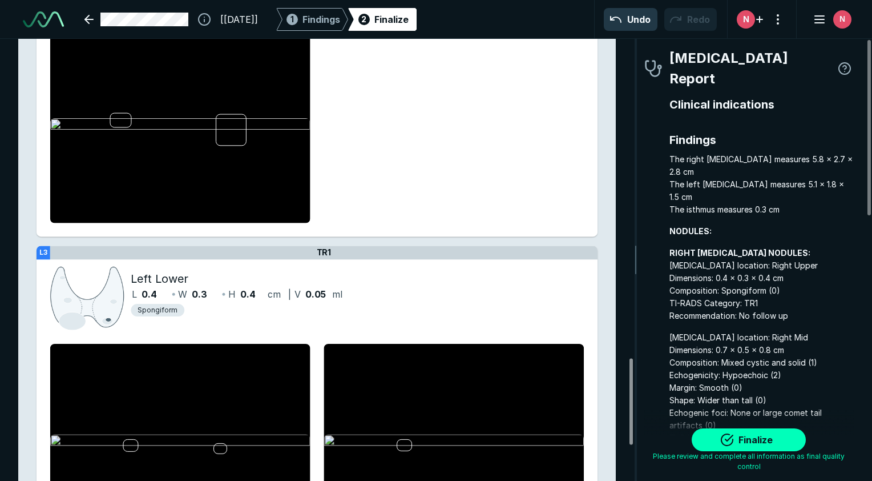
scroll to position [1812, 0]
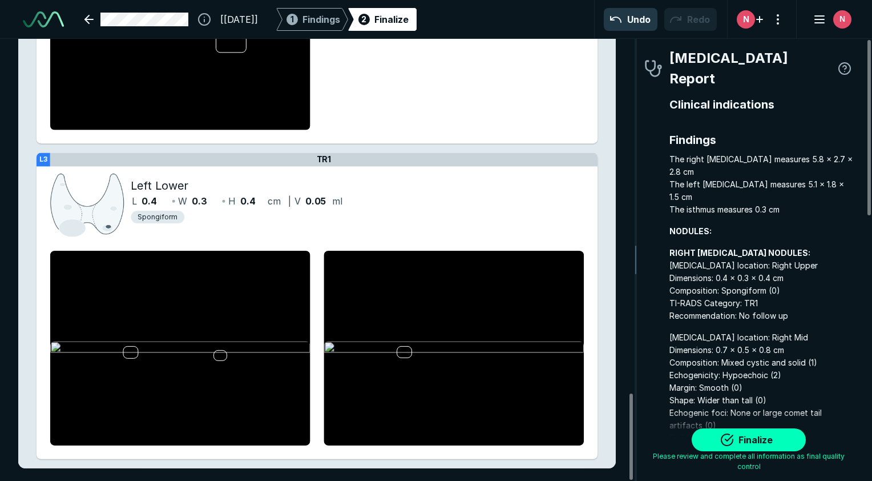
drag, startPoint x: 631, startPoint y: 180, endPoint x: 618, endPoint y: 458, distance: 278.3
click at [630, 456] on div at bounding box center [631, 436] width 3 height 86
click at [747, 440] on button "Finalize" at bounding box center [749, 439] width 114 height 23
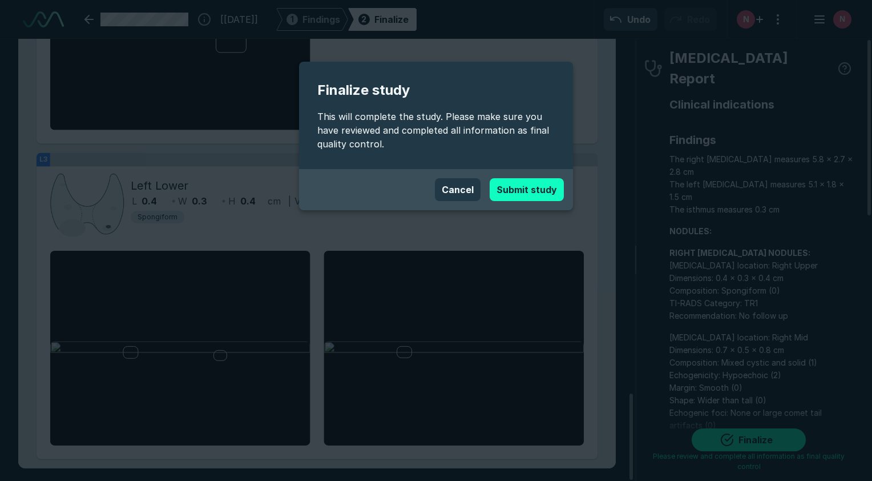
click at [533, 189] on button "Submit study" at bounding box center [527, 189] width 74 height 23
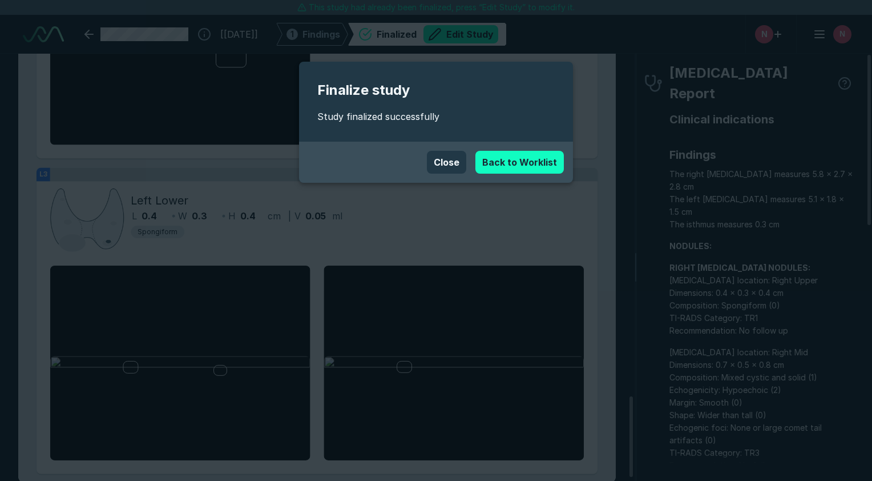
click at [533, 165] on link "Back to Worklist" at bounding box center [520, 162] width 88 height 23
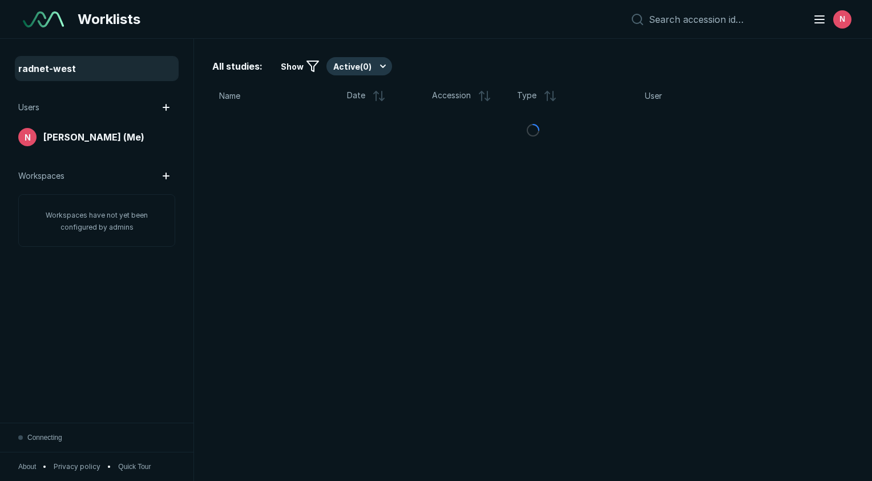
scroll to position [3249, 4337]
